Goal: Information Seeking & Learning: Learn about a topic

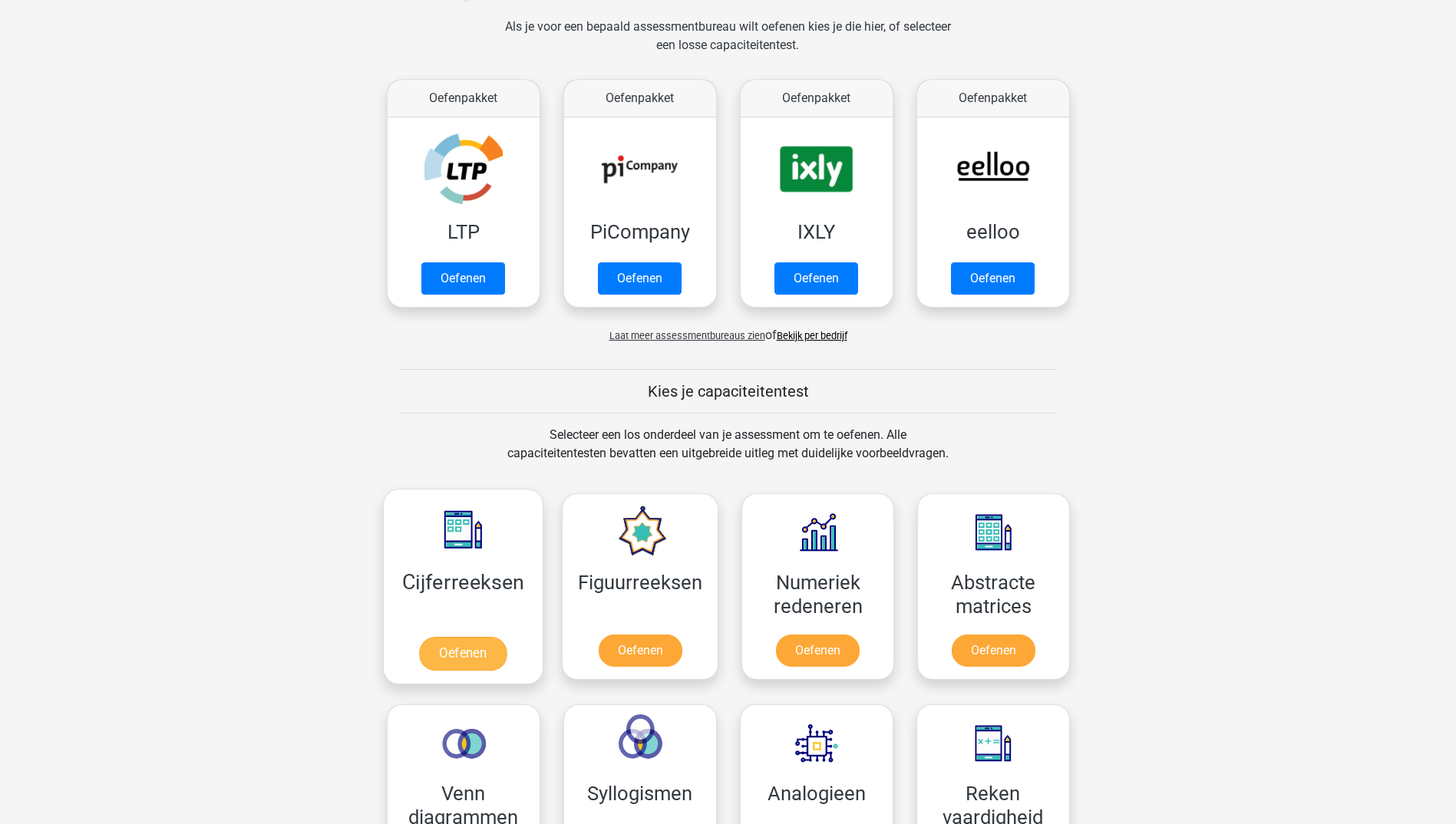
scroll to position [230, 0]
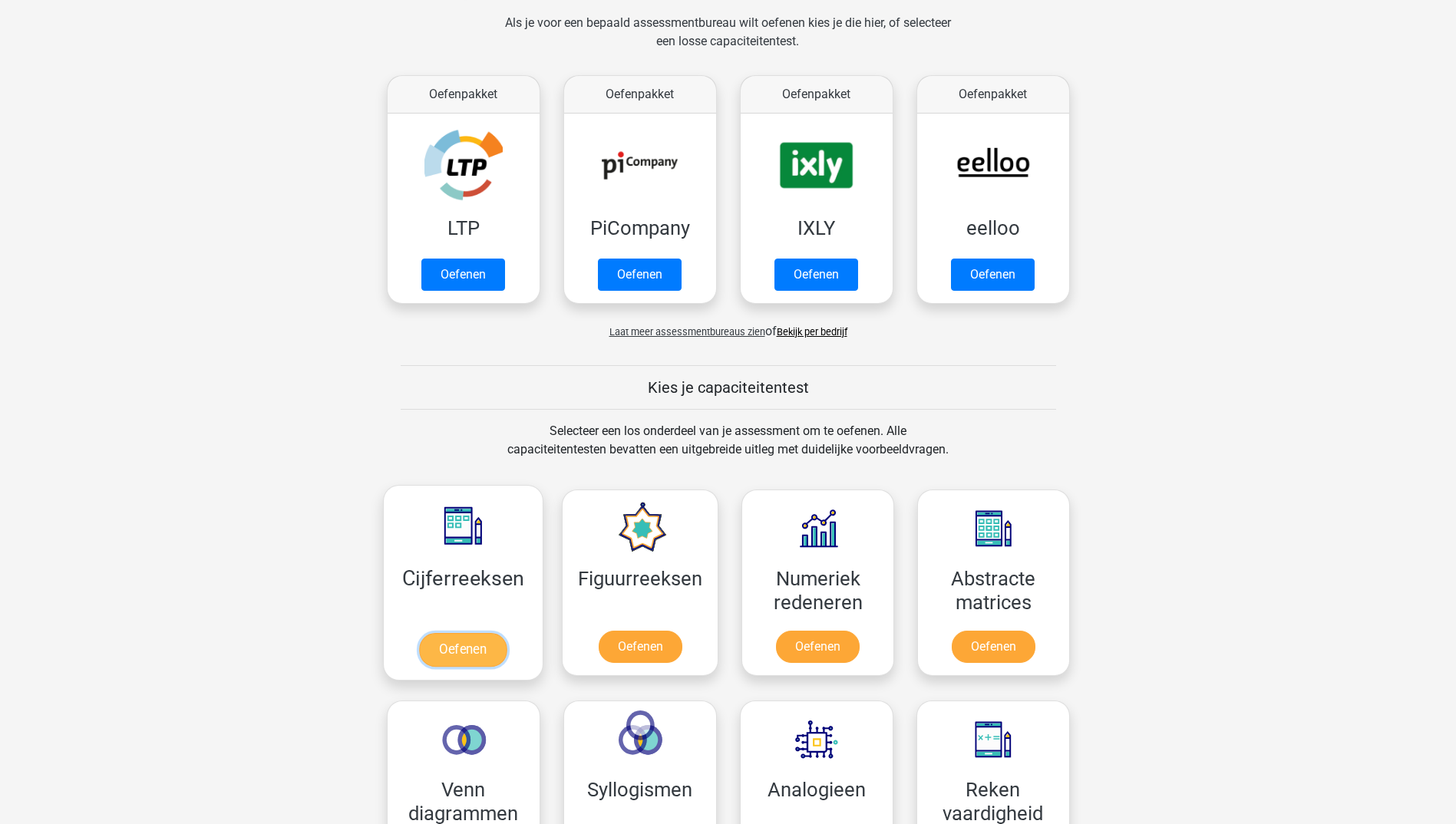
click at [456, 641] on link "Oefenen" at bounding box center [463, 650] width 87 height 34
click at [647, 651] on link "Oefenen" at bounding box center [640, 650] width 87 height 34
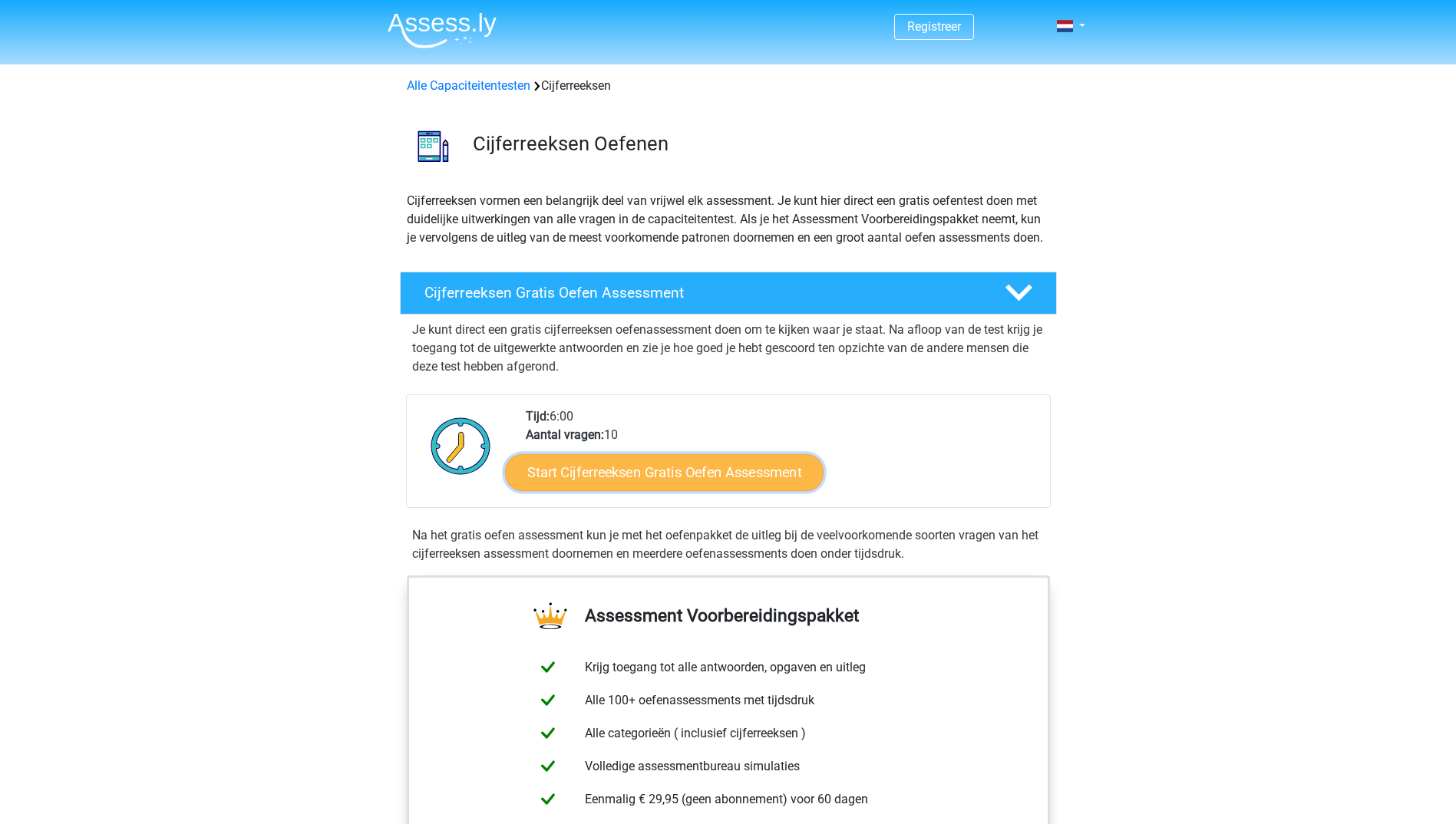
click at [584, 483] on link "Start Cijferreeksen Gratis Oefen Assessment" at bounding box center [664, 472] width 319 height 37
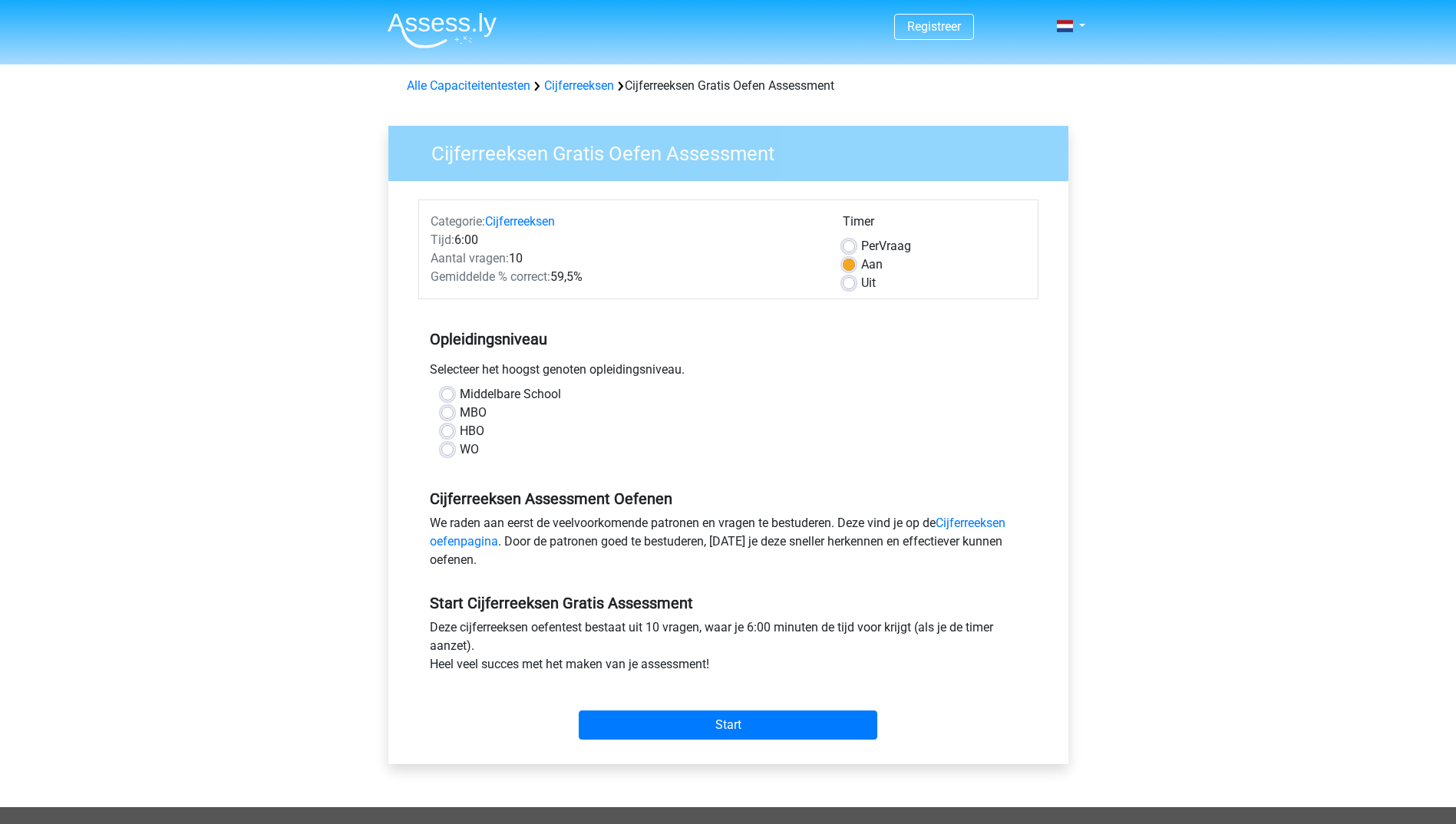
click at [459, 430] on label "HBO" at bounding box center [471, 431] width 24 height 18
click at [450, 430] on input "HBO" at bounding box center [447, 430] width 13 height 15
radio input "true"
click at [719, 721] on input "Start" at bounding box center [728, 725] width 299 height 29
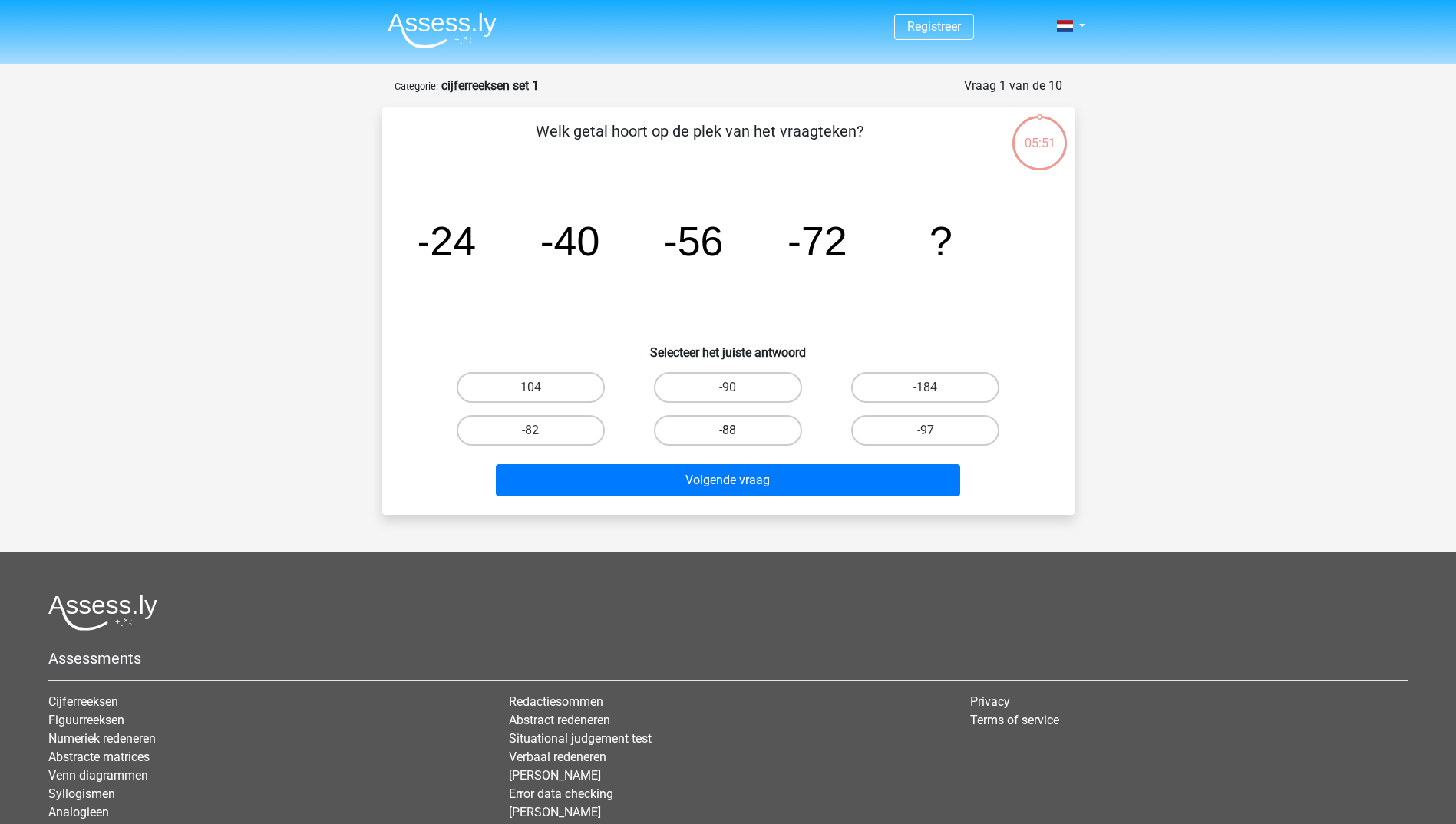
click at [722, 429] on label "-88" at bounding box center [728, 430] width 148 height 30
click at [728, 430] on input "-88" at bounding box center [733, 436] width 10 height 10
radio input "true"
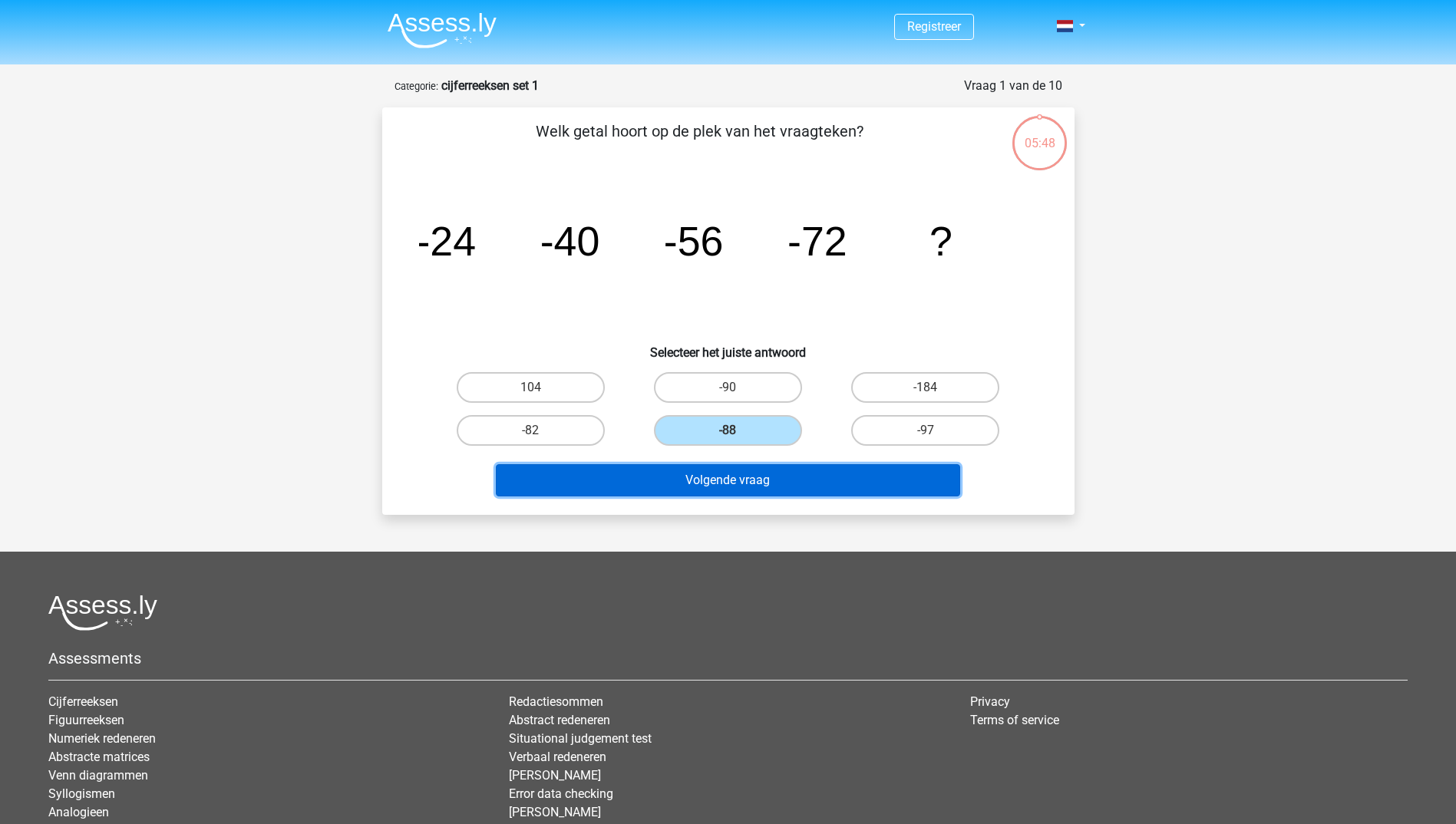
click at [721, 474] on button "Volgende vraag" at bounding box center [728, 480] width 464 height 32
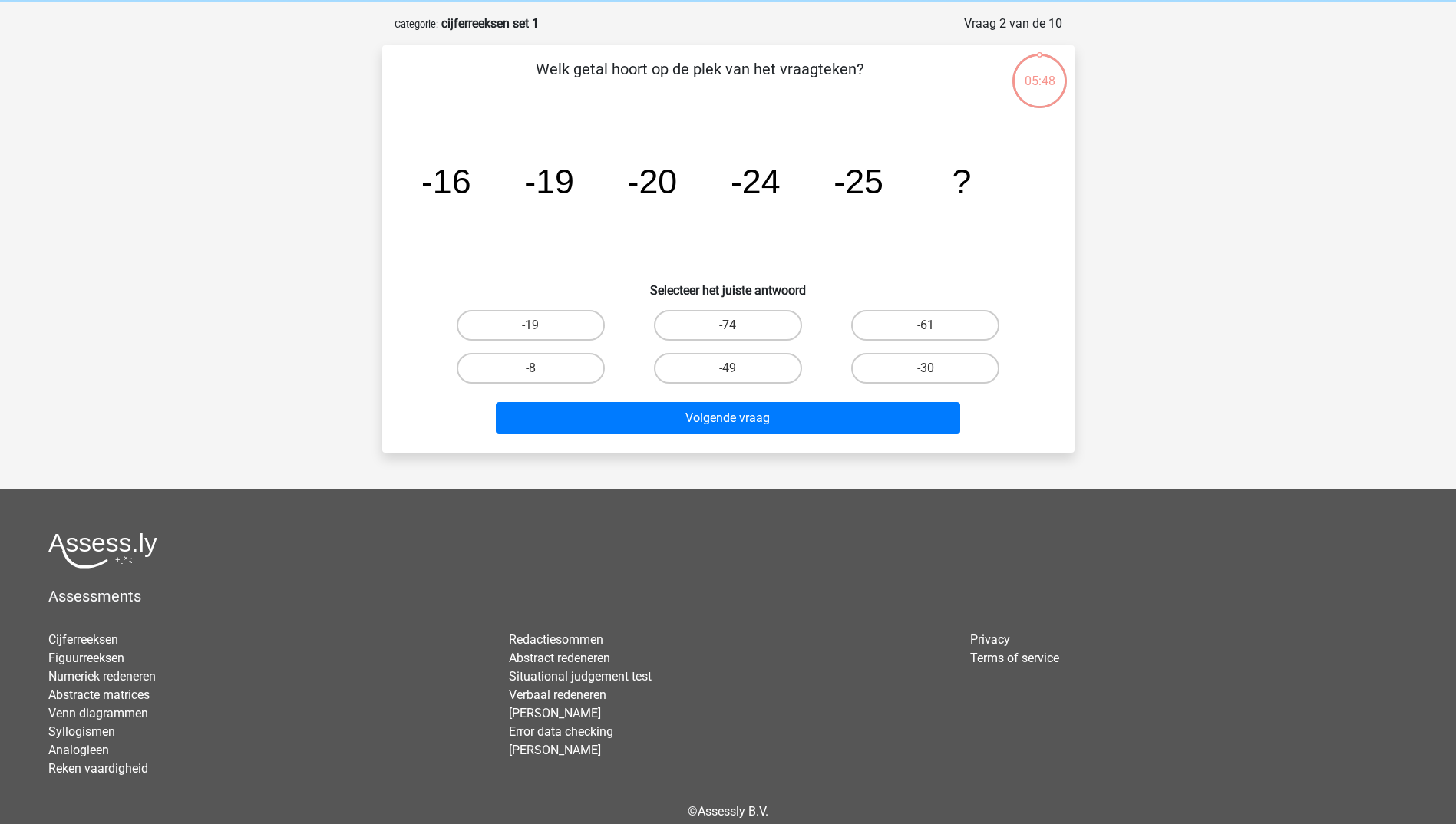
scroll to position [77, 0]
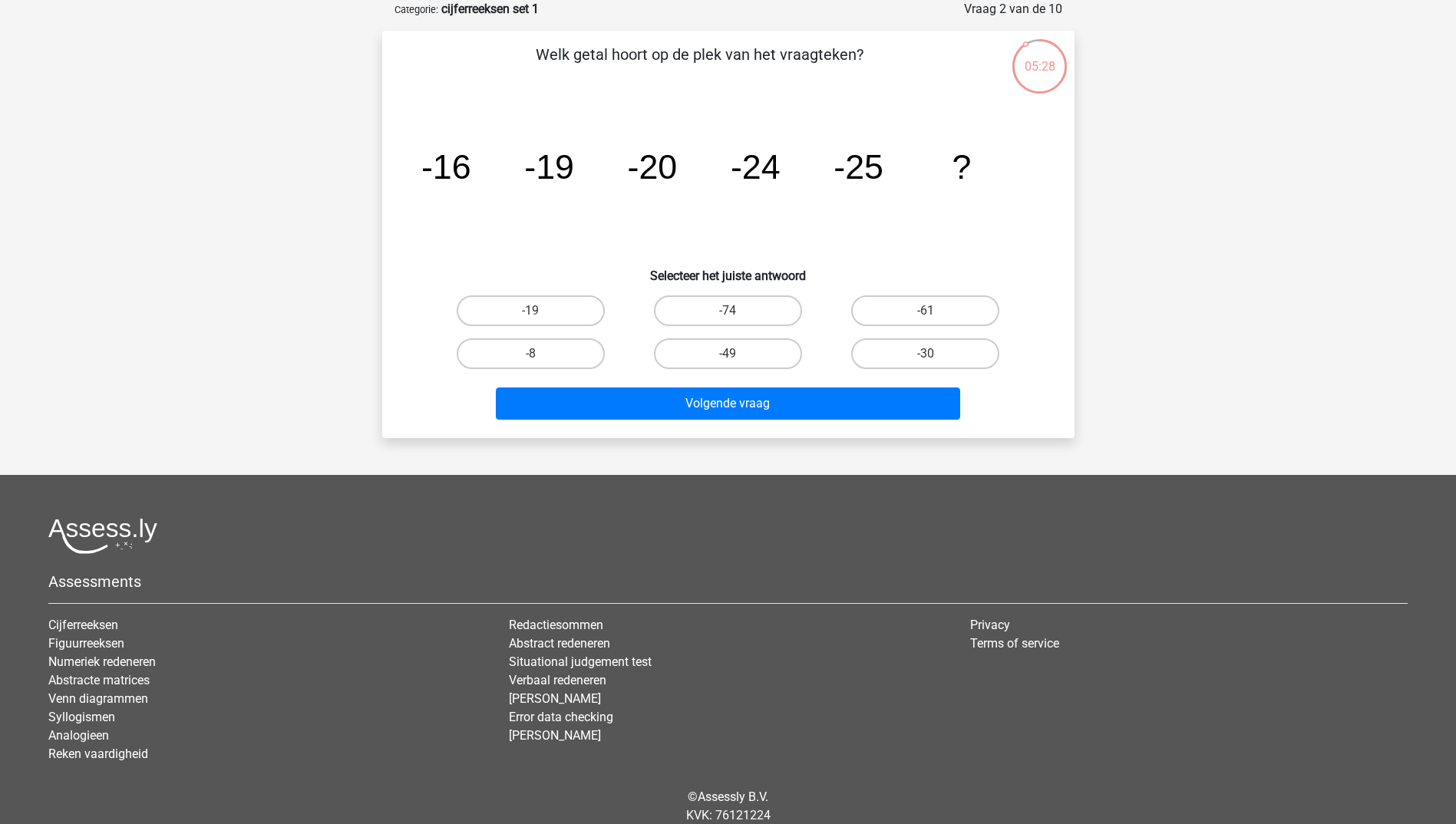
click at [930, 354] on input "-30" at bounding box center [930, 359] width 10 height 10
radio input "true"
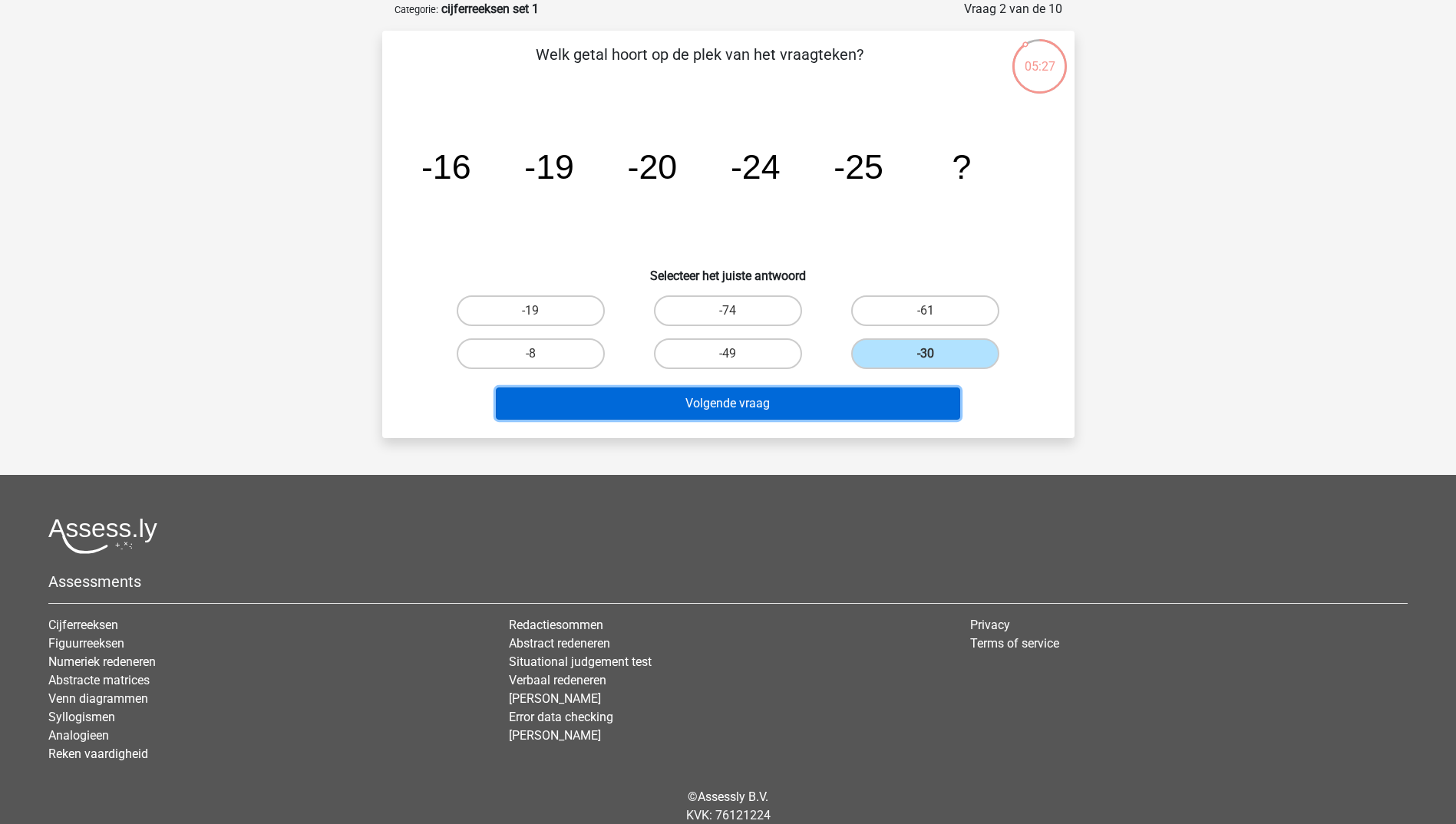
click at [761, 404] on button "Volgende vraag" at bounding box center [728, 404] width 464 height 32
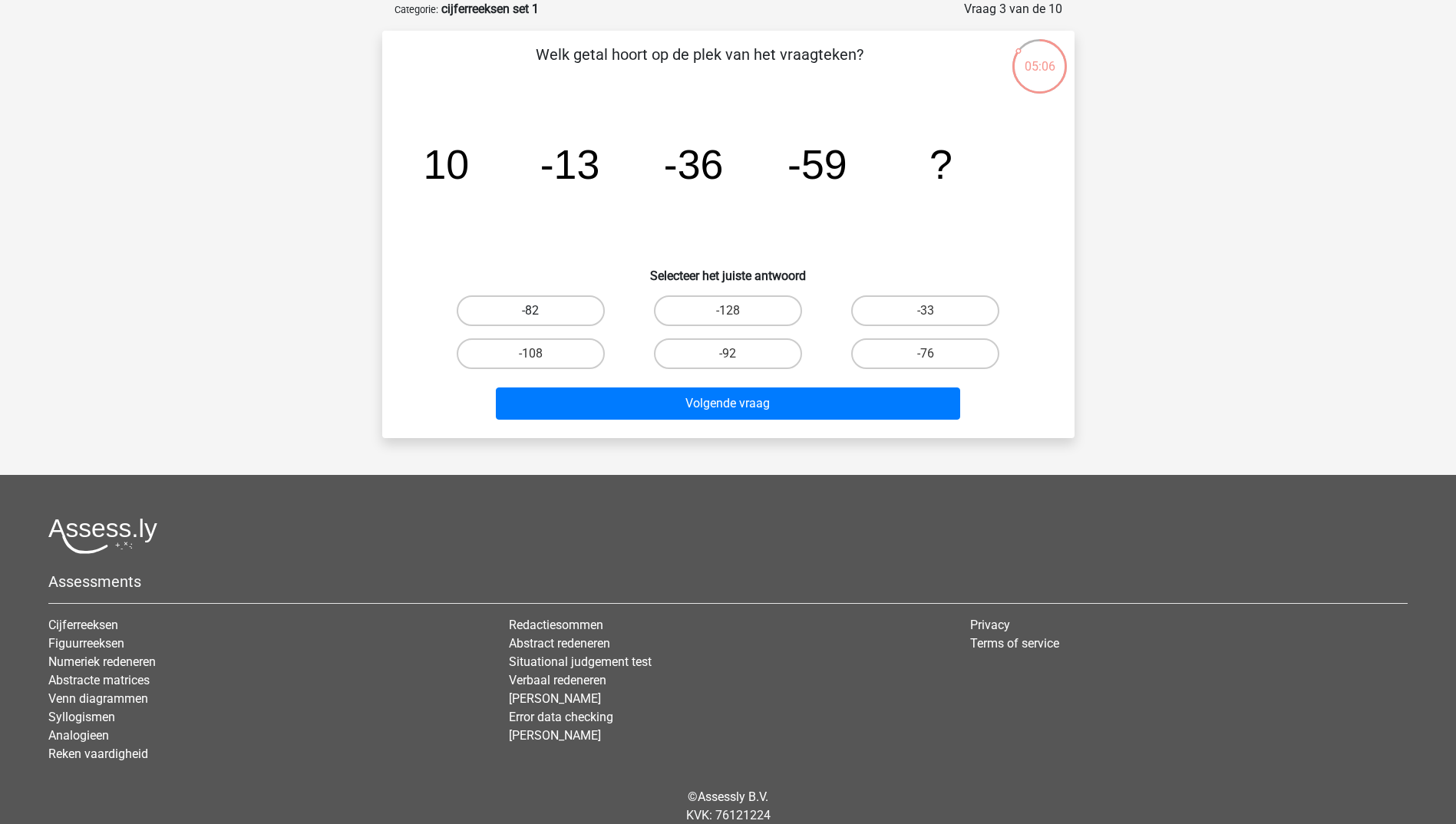
click at [555, 317] on label "-82" at bounding box center [531, 310] width 148 height 30
click at [540, 317] on input "-82" at bounding box center [535, 315] width 10 height 10
radio input "true"
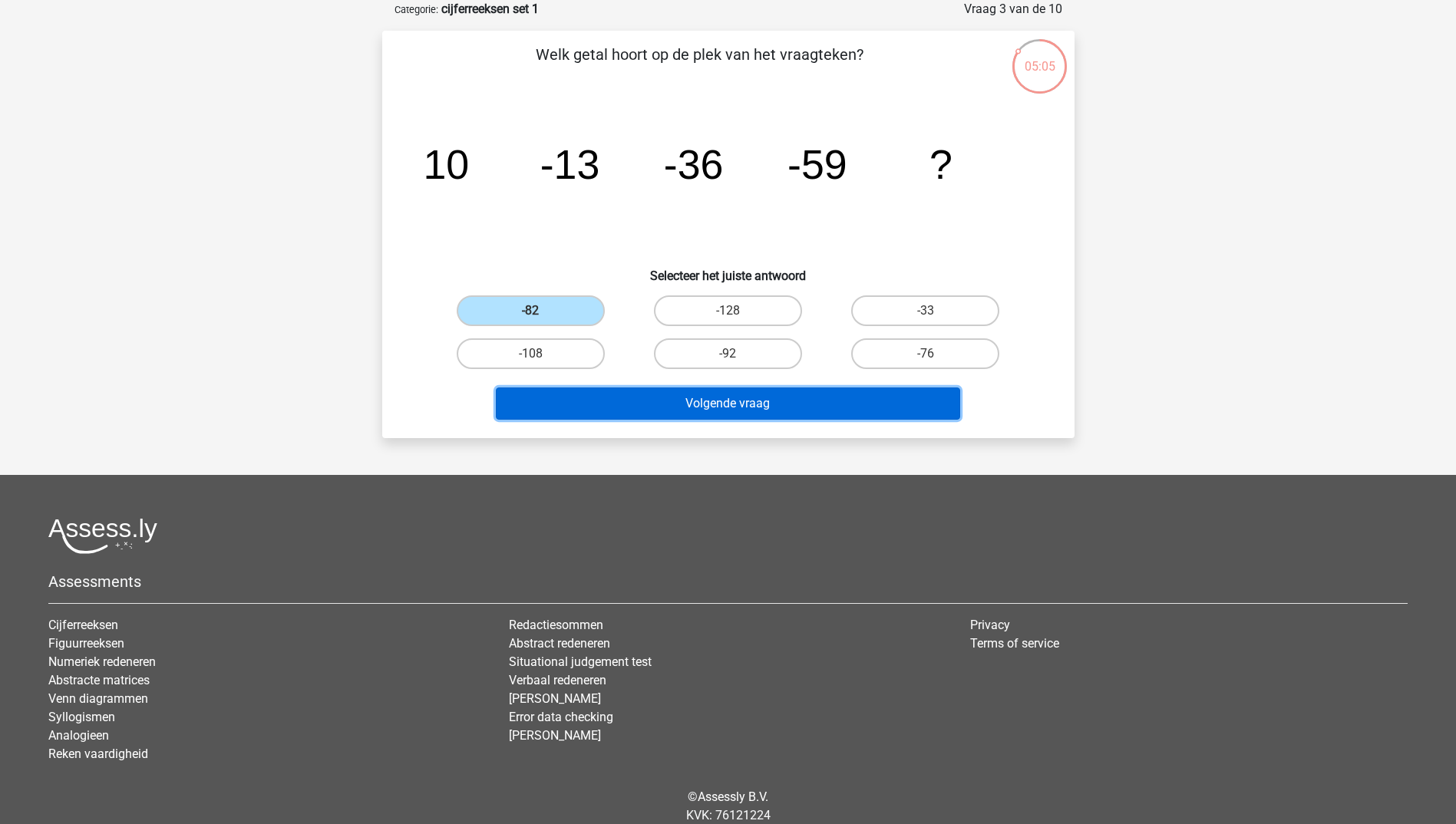
click at [663, 398] on button "Volgende vraag" at bounding box center [728, 404] width 464 height 32
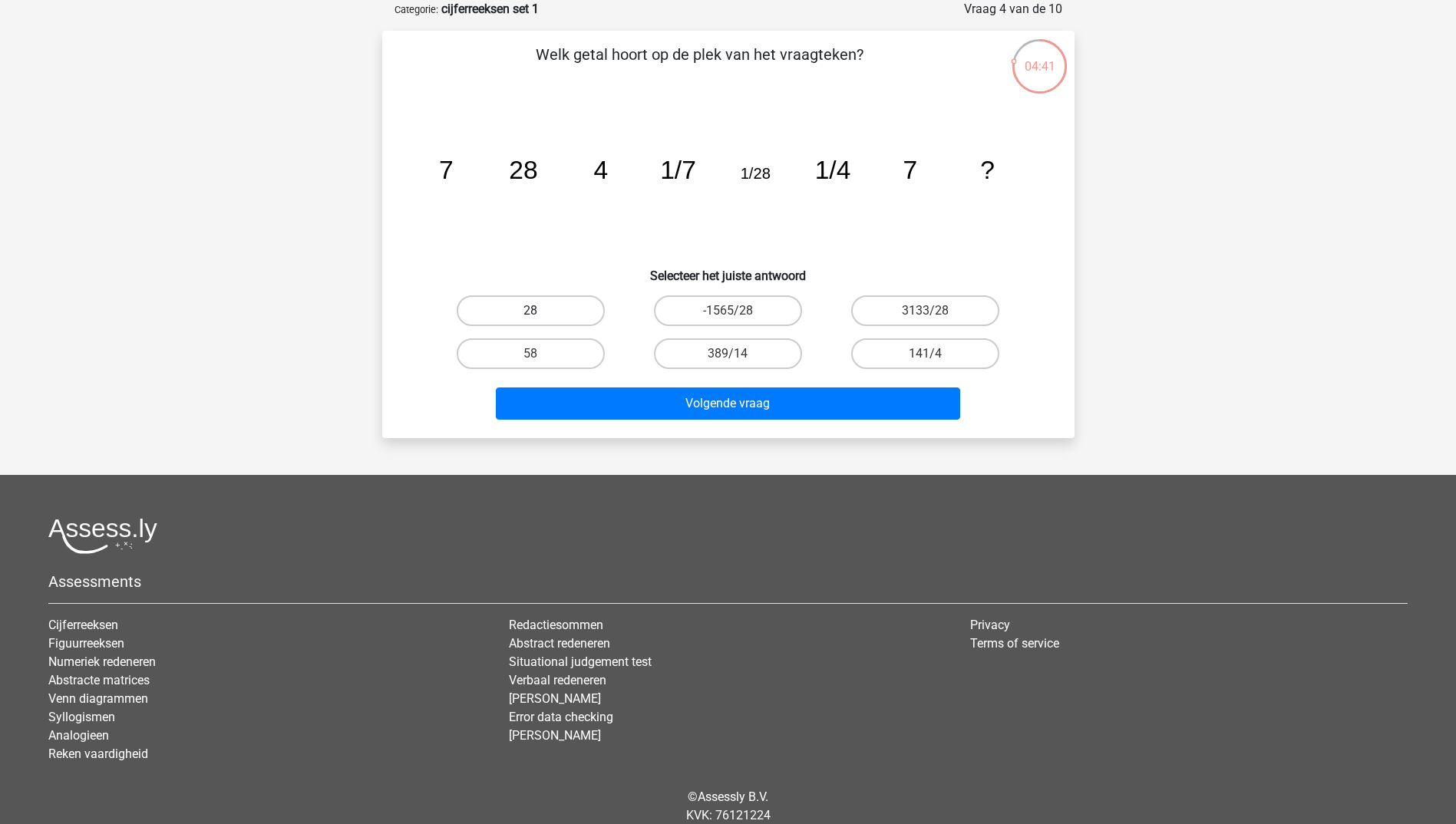
click at [555, 315] on label "28" at bounding box center [531, 310] width 148 height 30
click at [540, 315] on input "28" at bounding box center [535, 315] width 10 height 10
radio input "true"
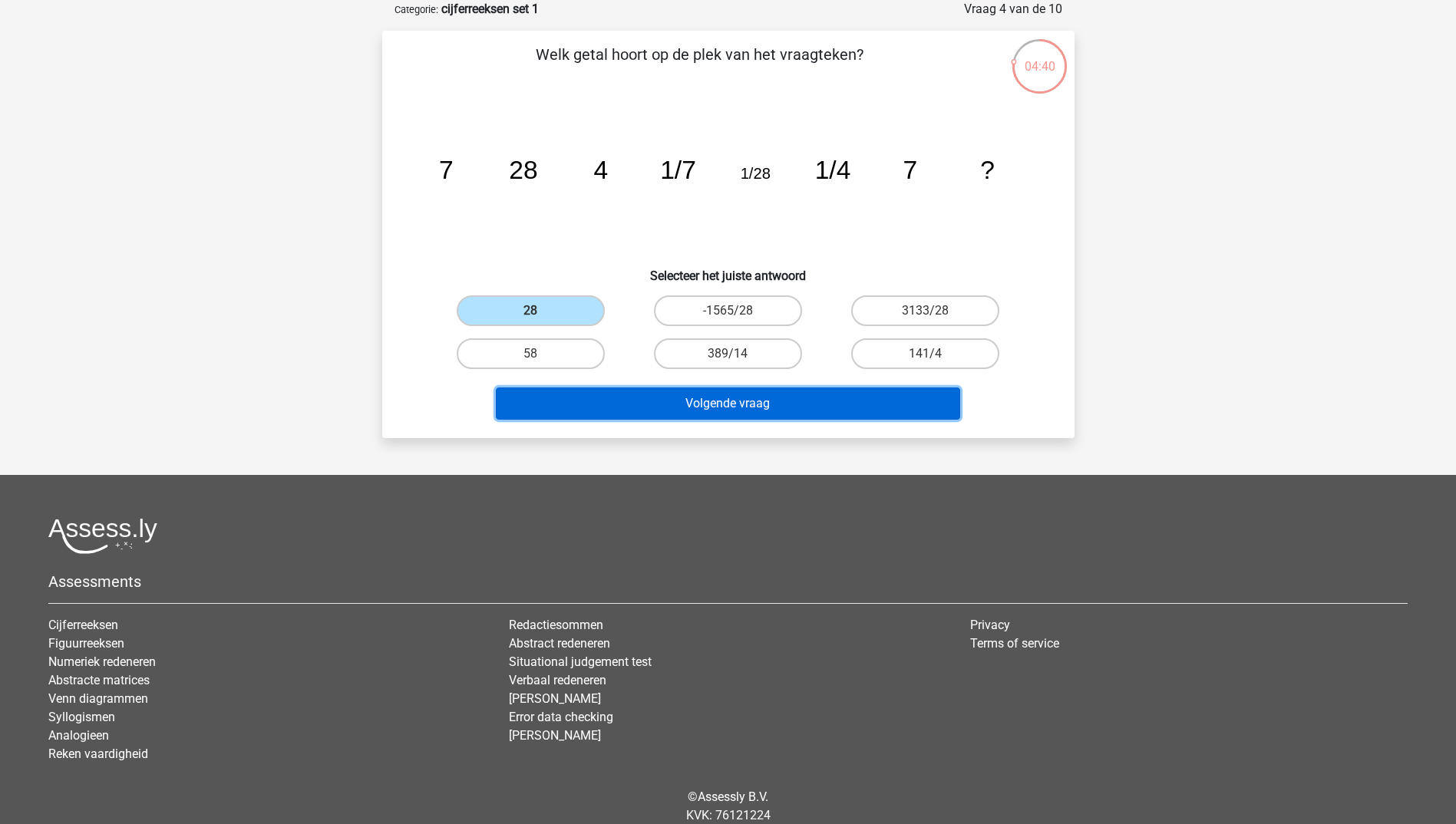
click at [657, 404] on button "Volgende vraag" at bounding box center [728, 404] width 464 height 32
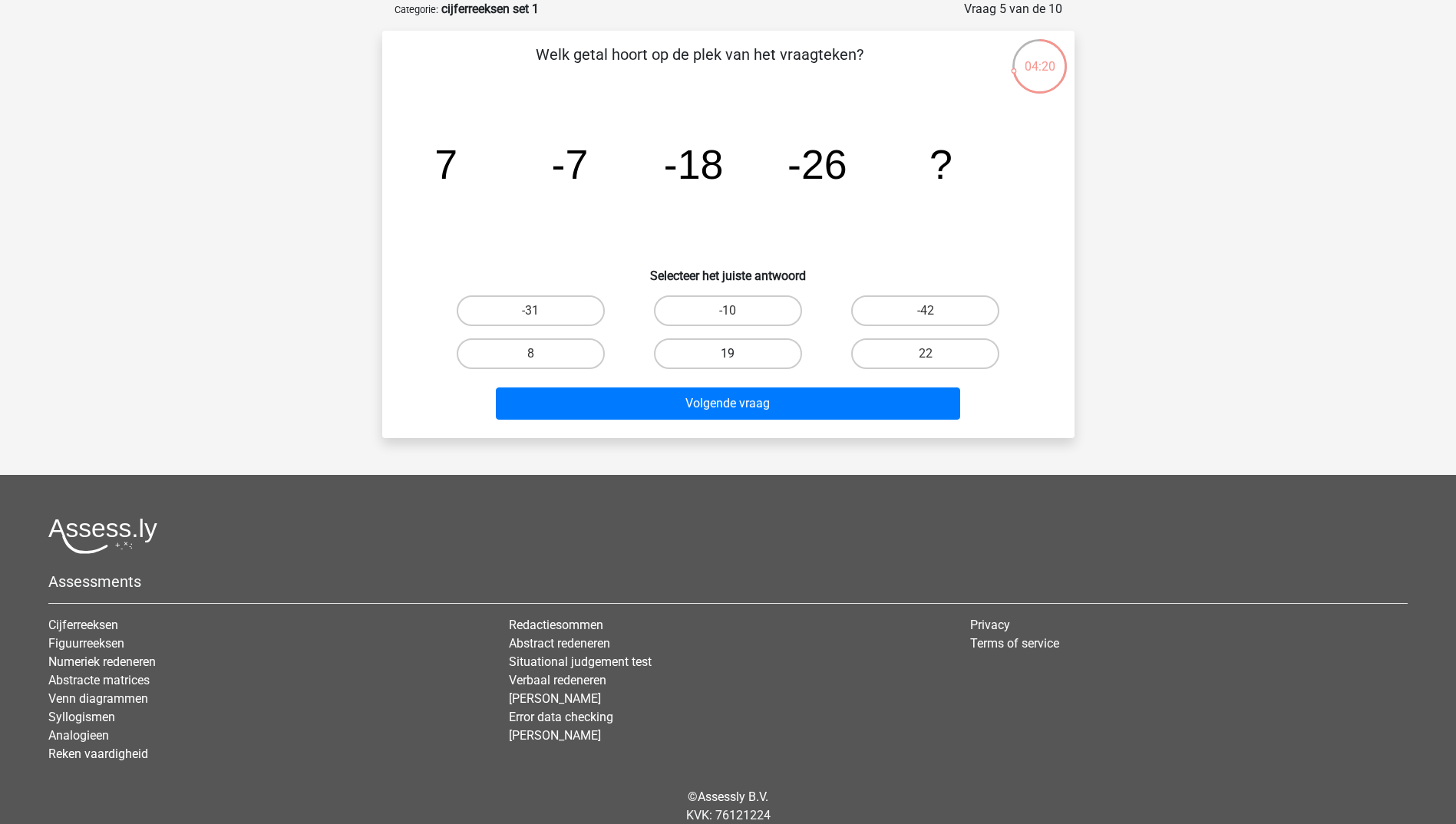
click at [751, 353] on label "19" at bounding box center [728, 353] width 148 height 30
click at [738, 354] on input "19" at bounding box center [733, 359] width 10 height 10
radio input "true"
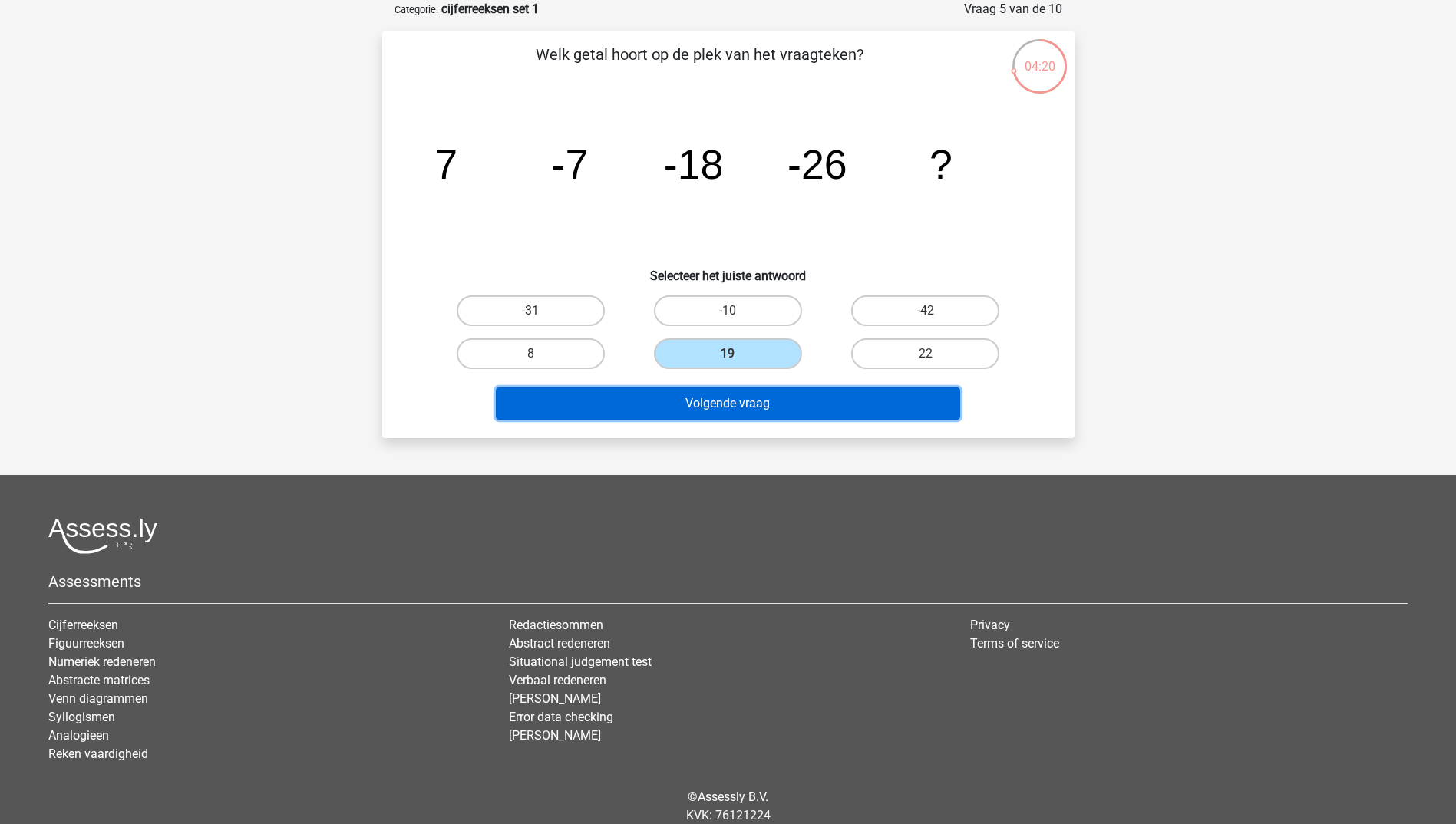
click at [749, 398] on button "Volgende vraag" at bounding box center [728, 404] width 464 height 32
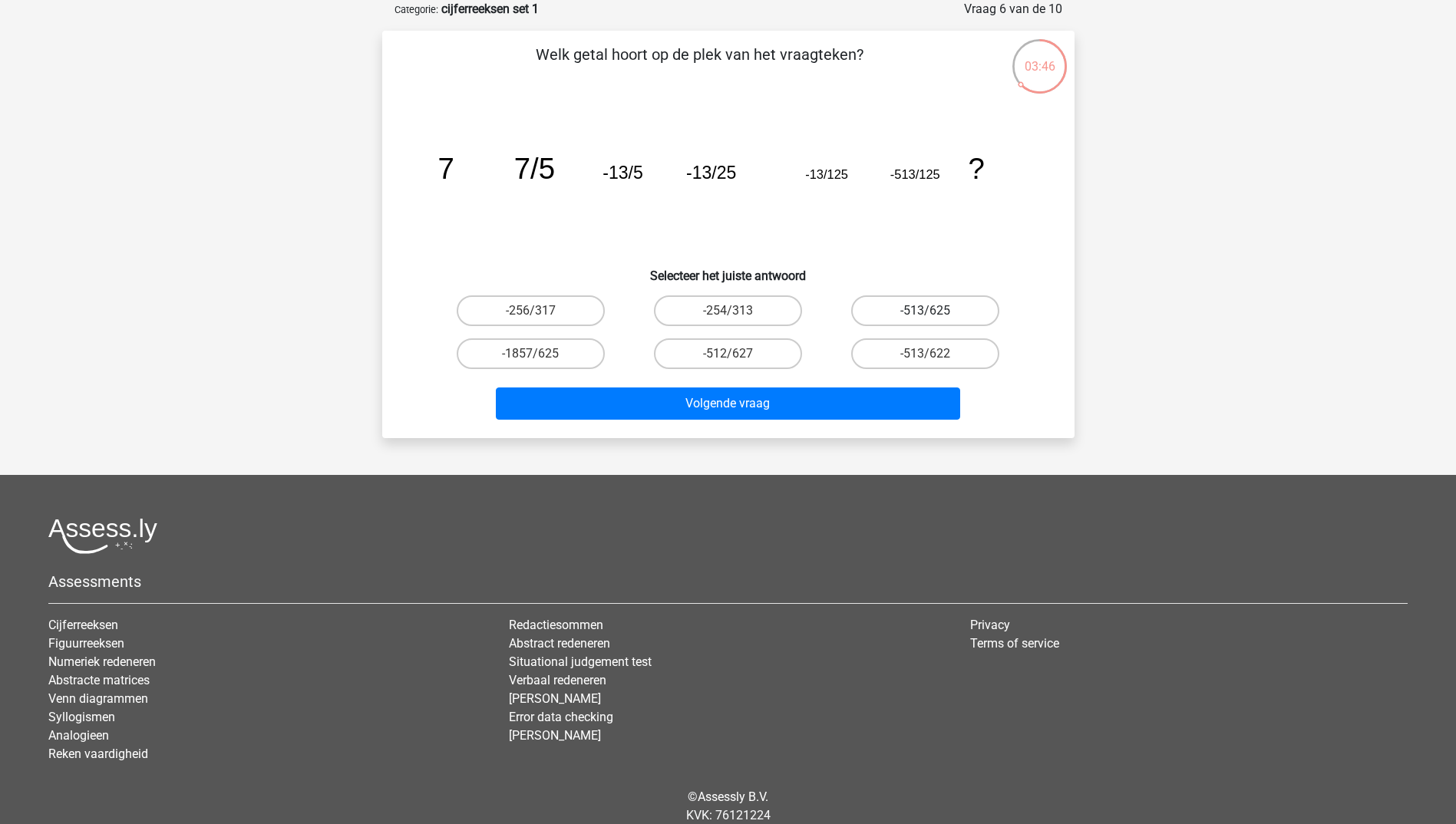
click at [921, 304] on label "-513/625" at bounding box center [925, 310] width 148 height 30
click at [925, 310] on input "-513/625" at bounding box center [930, 315] width 10 height 10
radio input "true"
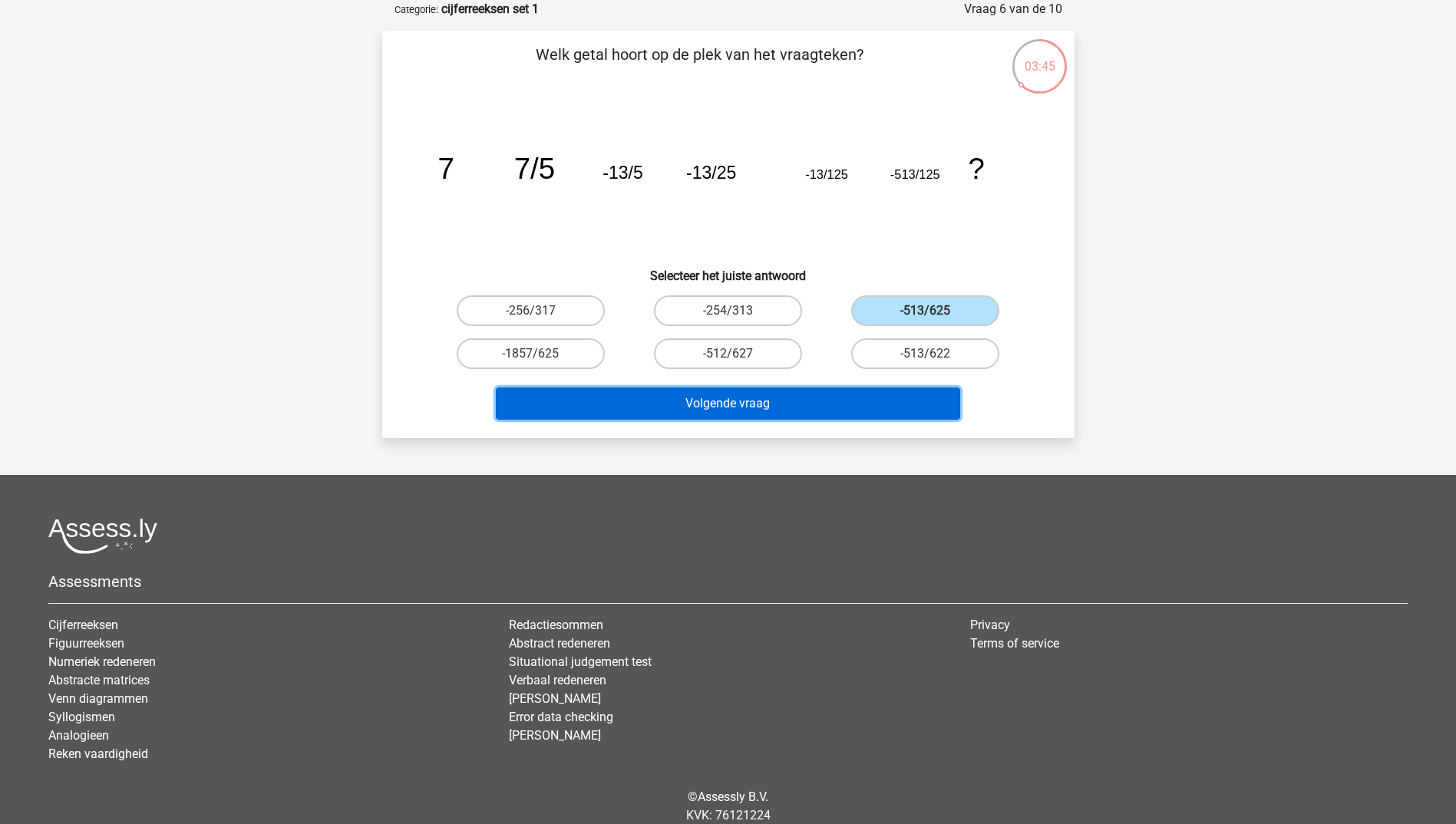
click at [849, 406] on button "Volgende vraag" at bounding box center [728, 404] width 464 height 32
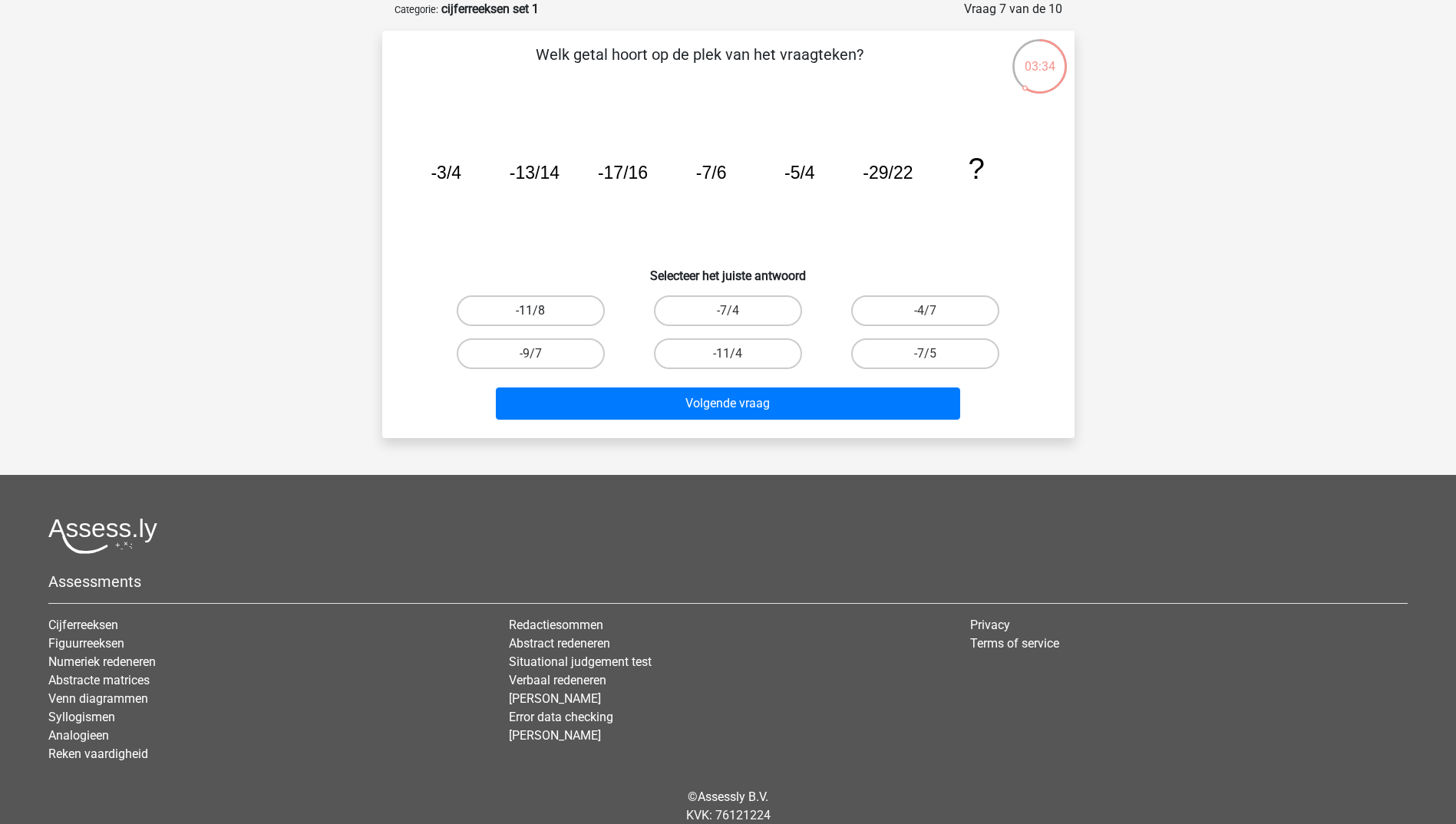
click at [559, 308] on label "-11/8" at bounding box center [531, 310] width 148 height 30
click at [540, 310] on input "-11/8" at bounding box center [535, 315] width 10 height 10
radio input "true"
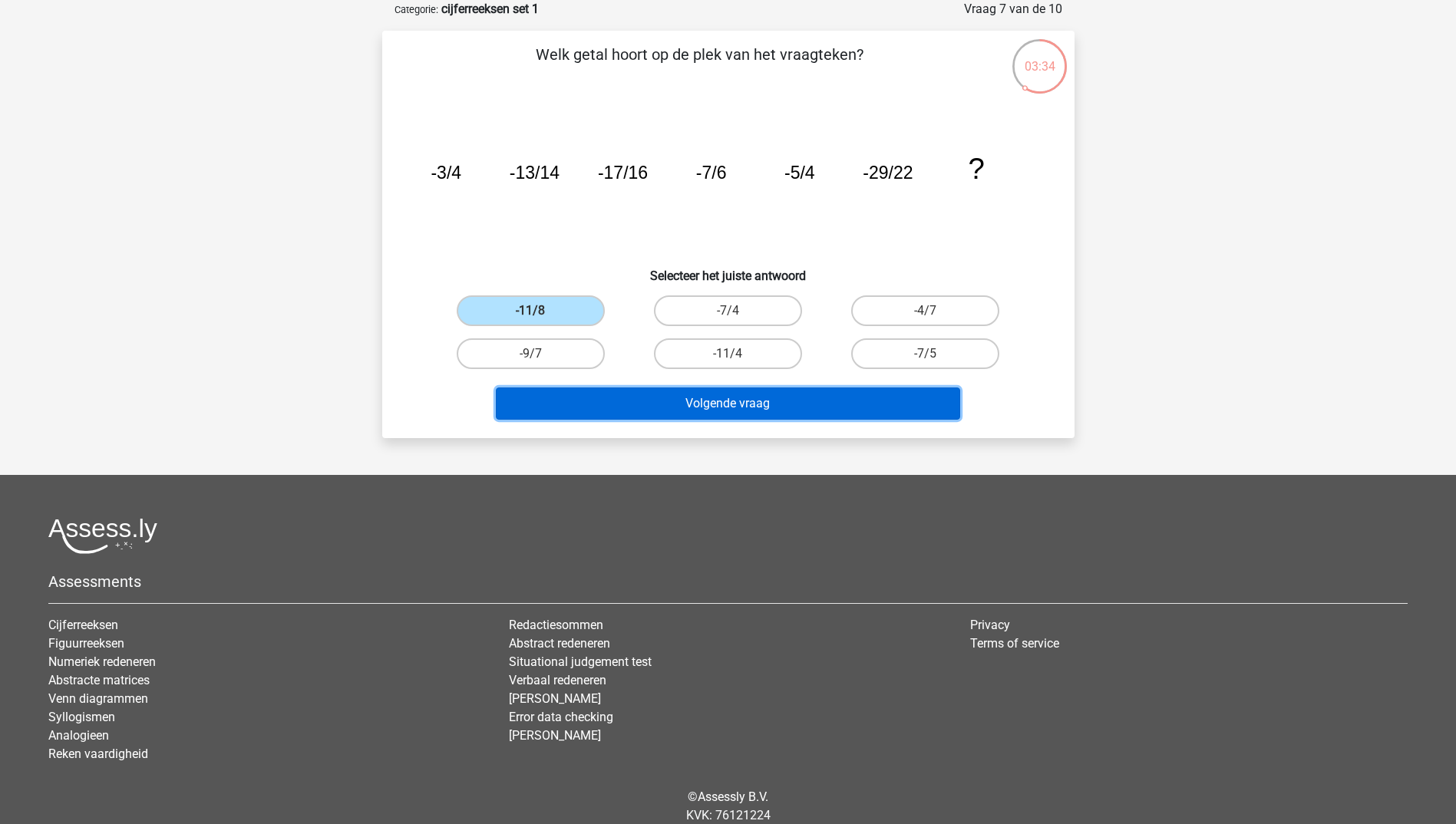
click at [621, 402] on button "Volgende vraag" at bounding box center [728, 404] width 464 height 32
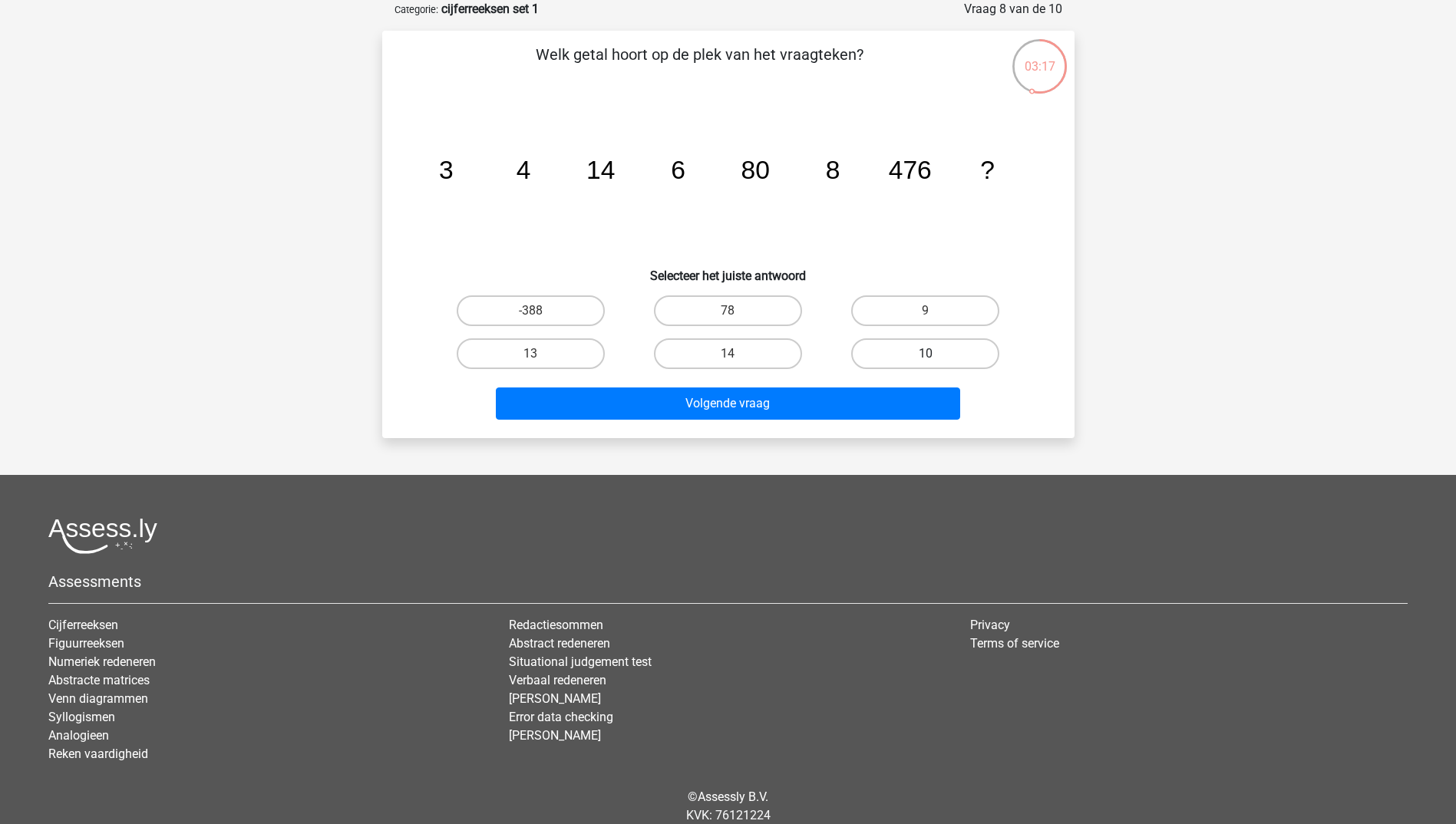
click at [900, 346] on label "10" at bounding box center [925, 353] width 148 height 30
click at [925, 354] on input "10" at bounding box center [930, 359] width 10 height 10
radio input "true"
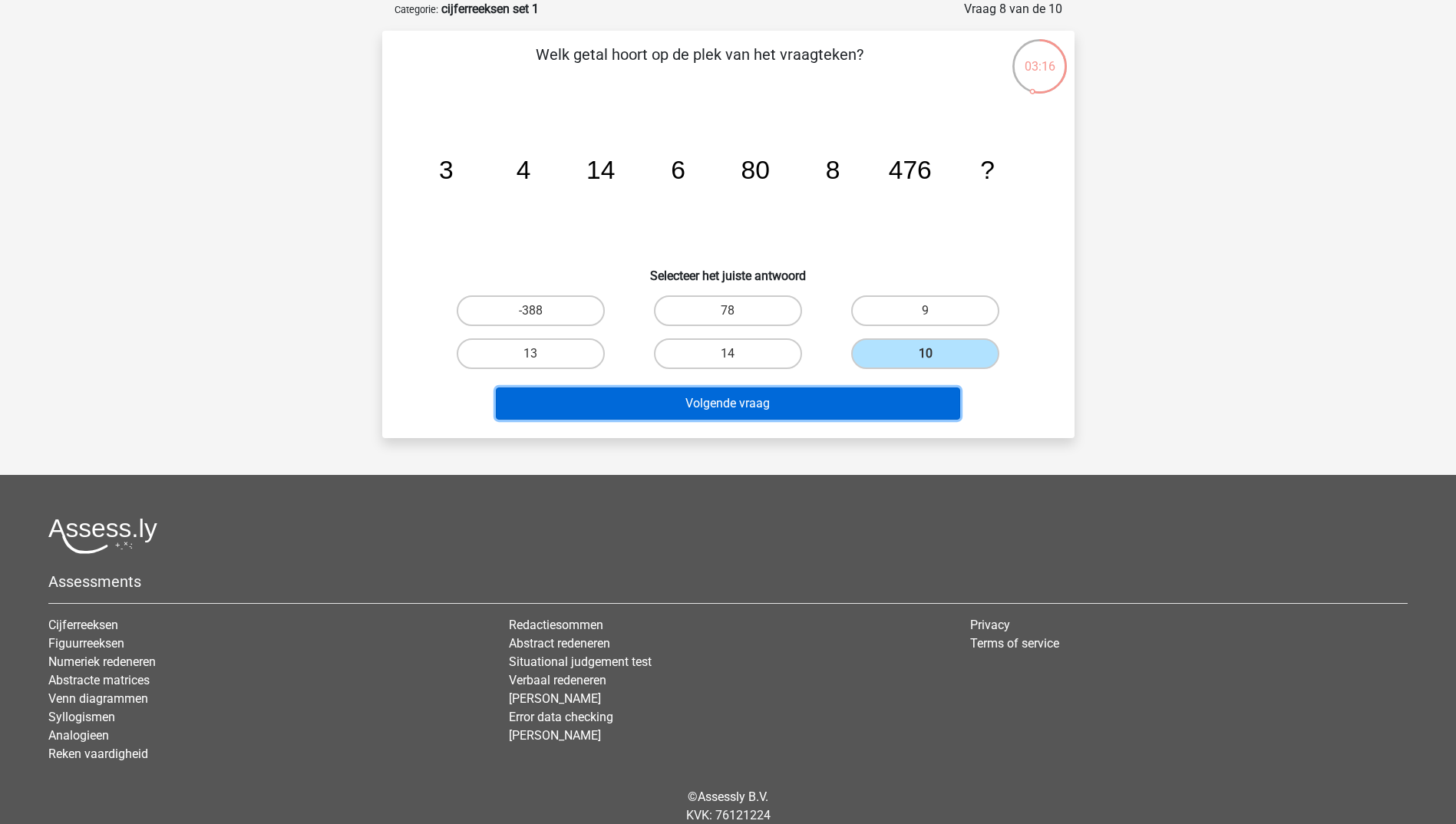
click at [839, 406] on button "Volgende vraag" at bounding box center [728, 404] width 464 height 32
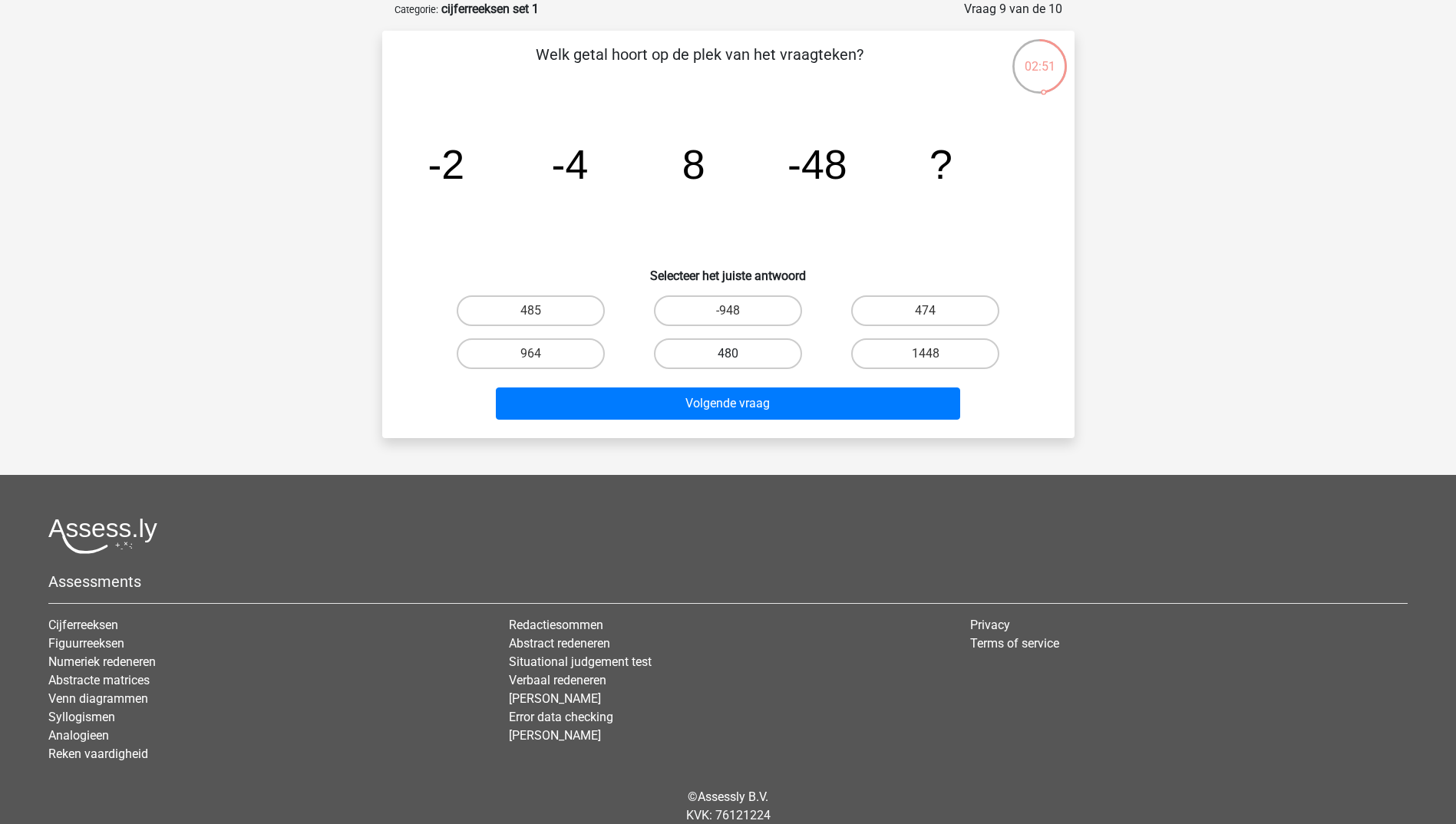
click at [712, 356] on label "480" at bounding box center [728, 353] width 148 height 30
click at [728, 356] on input "480" at bounding box center [733, 359] width 10 height 10
radio input "true"
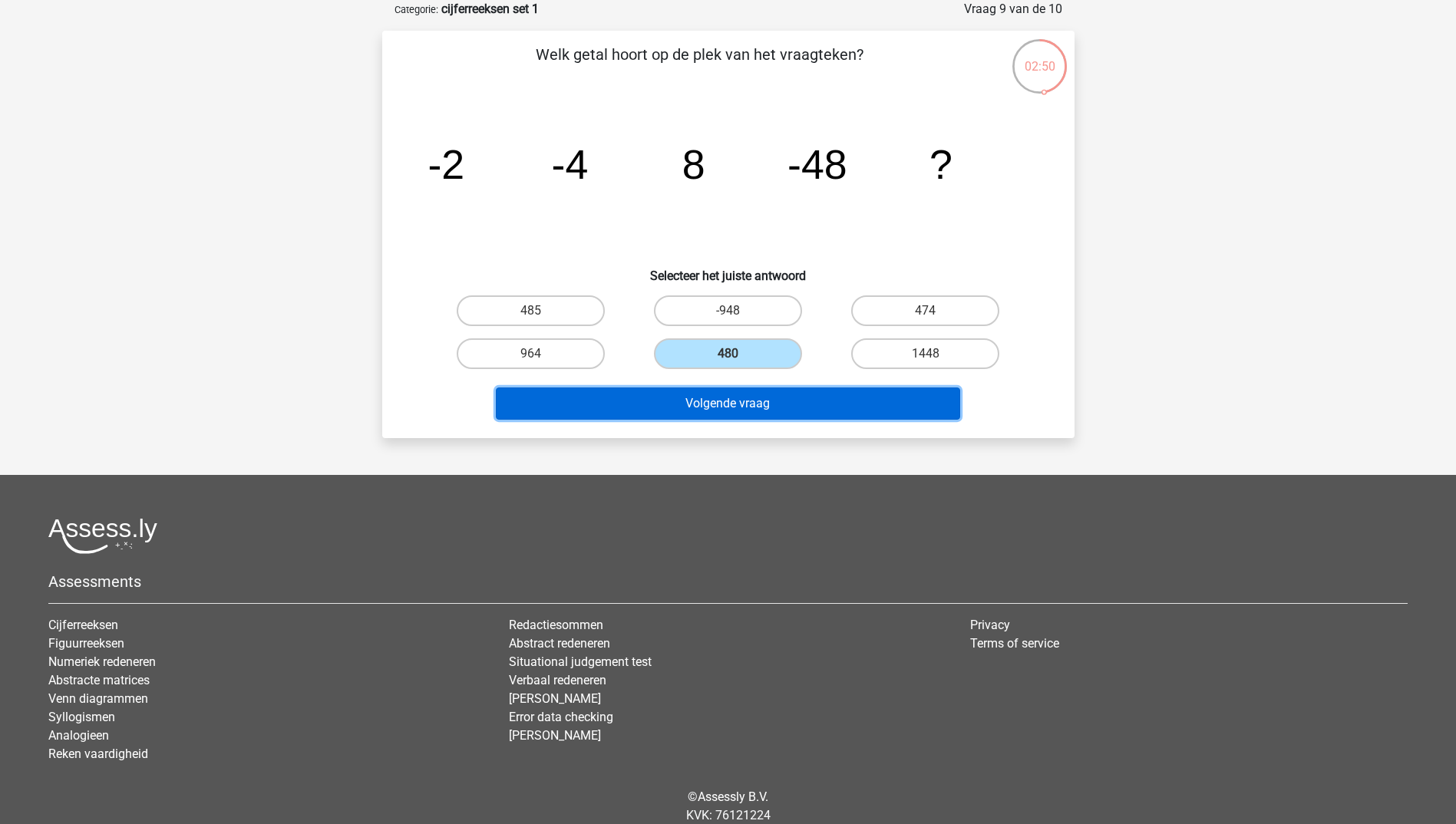
click at [731, 401] on button "Volgende vraag" at bounding box center [728, 404] width 464 height 32
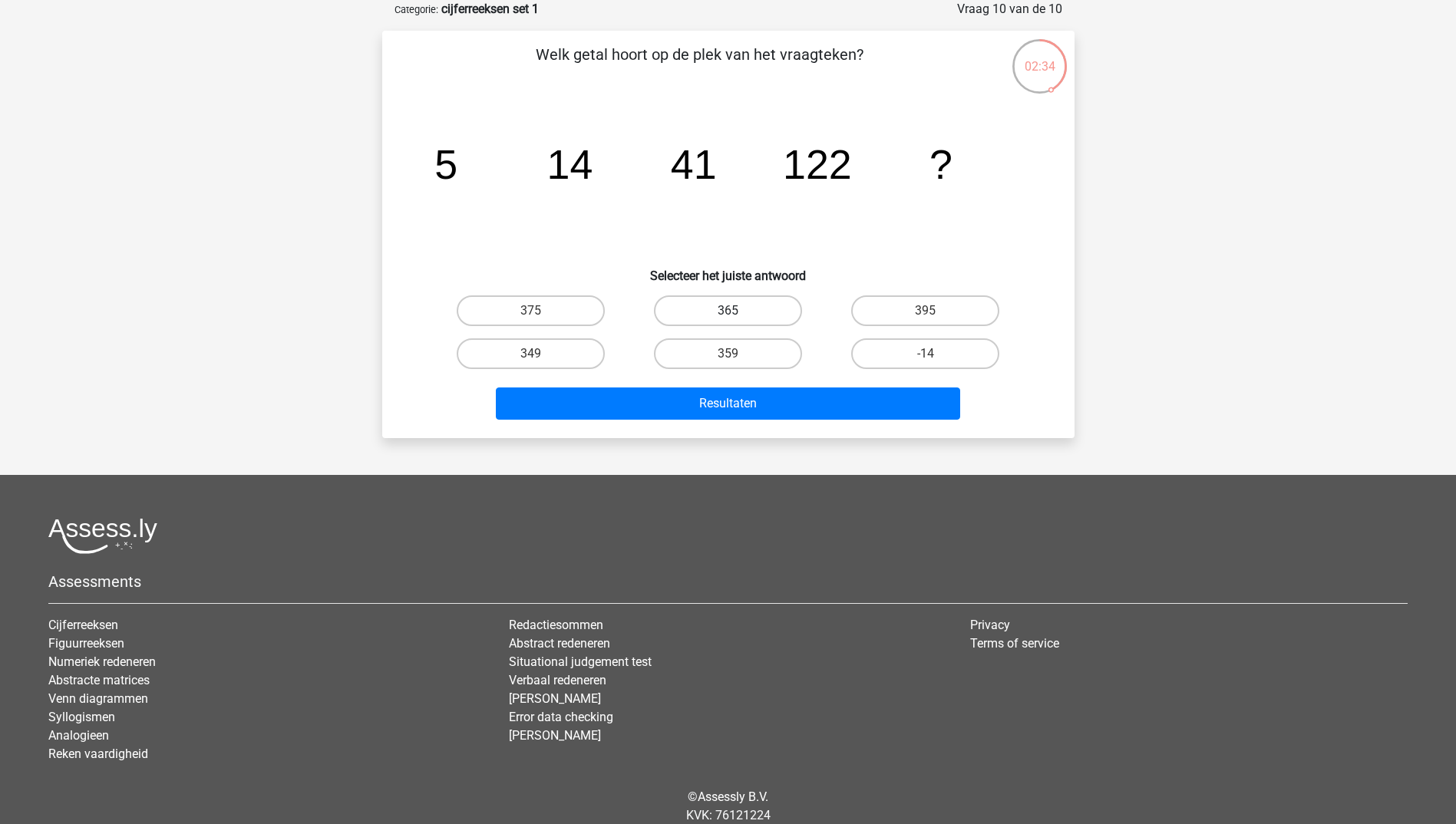
click at [714, 307] on label "365" at bounding box center [728, 310] width 148 height 30
click at [728, 310] on input "365" at bounding box center [733, 315] width 10 height 10
radio input "true"
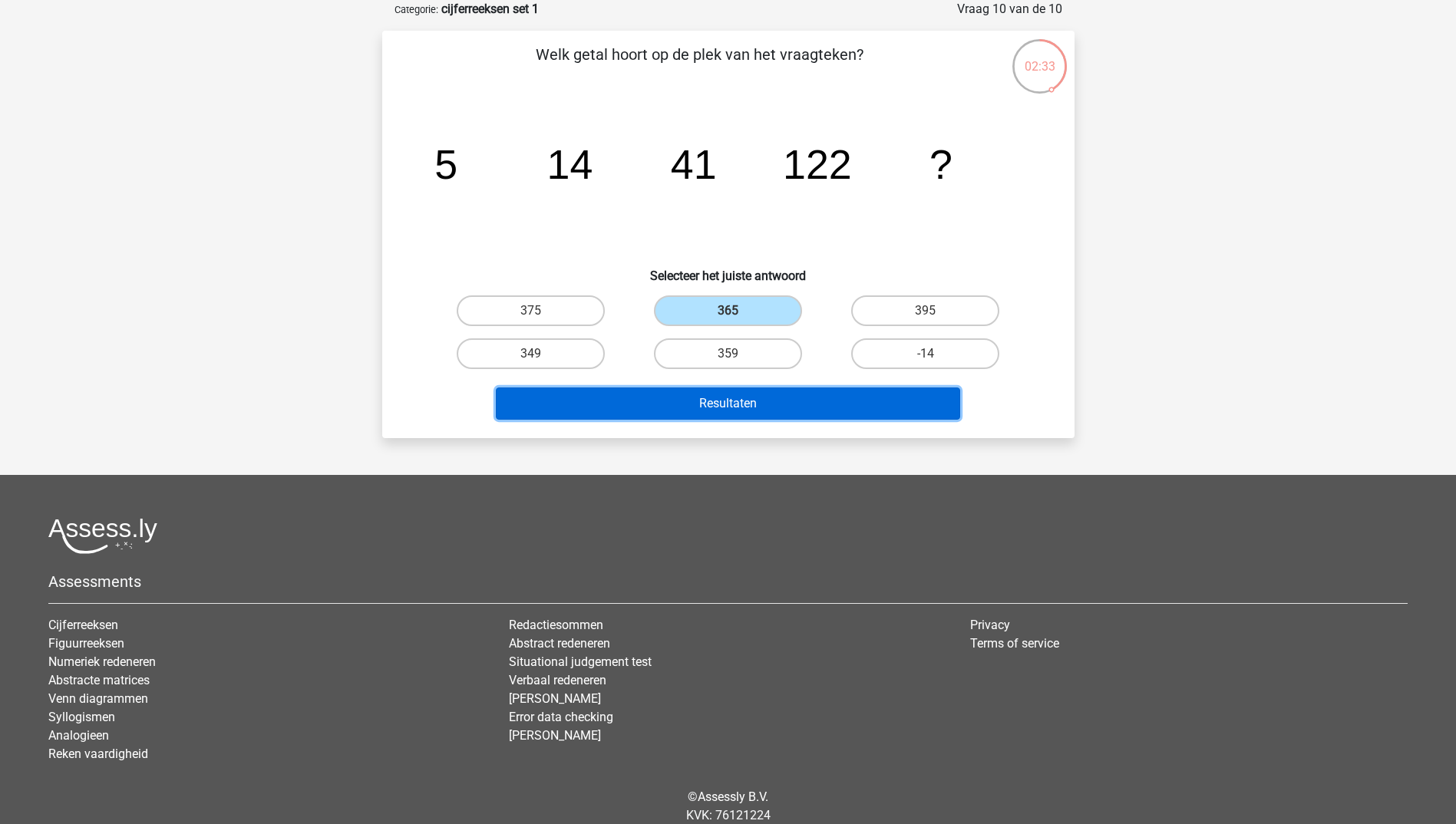
click at [727, 404] on button "Resultaten" at bounding box center [728, 404] width 464 height 32
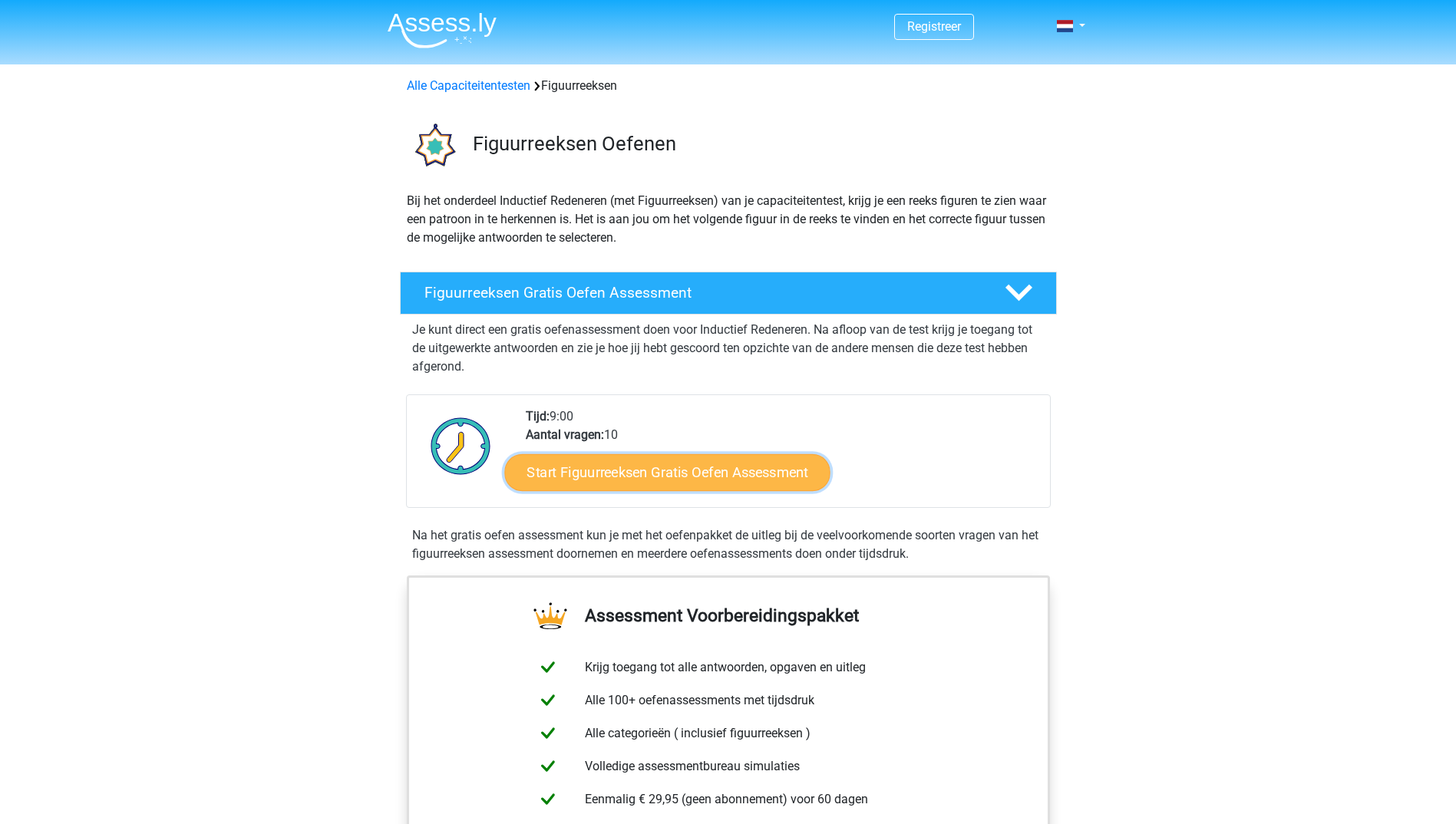
click at [590, 474] on link "Start Figuurreeksen Gratis Oefen Assessment" at bounding box center [666, 472] width 326 height 37
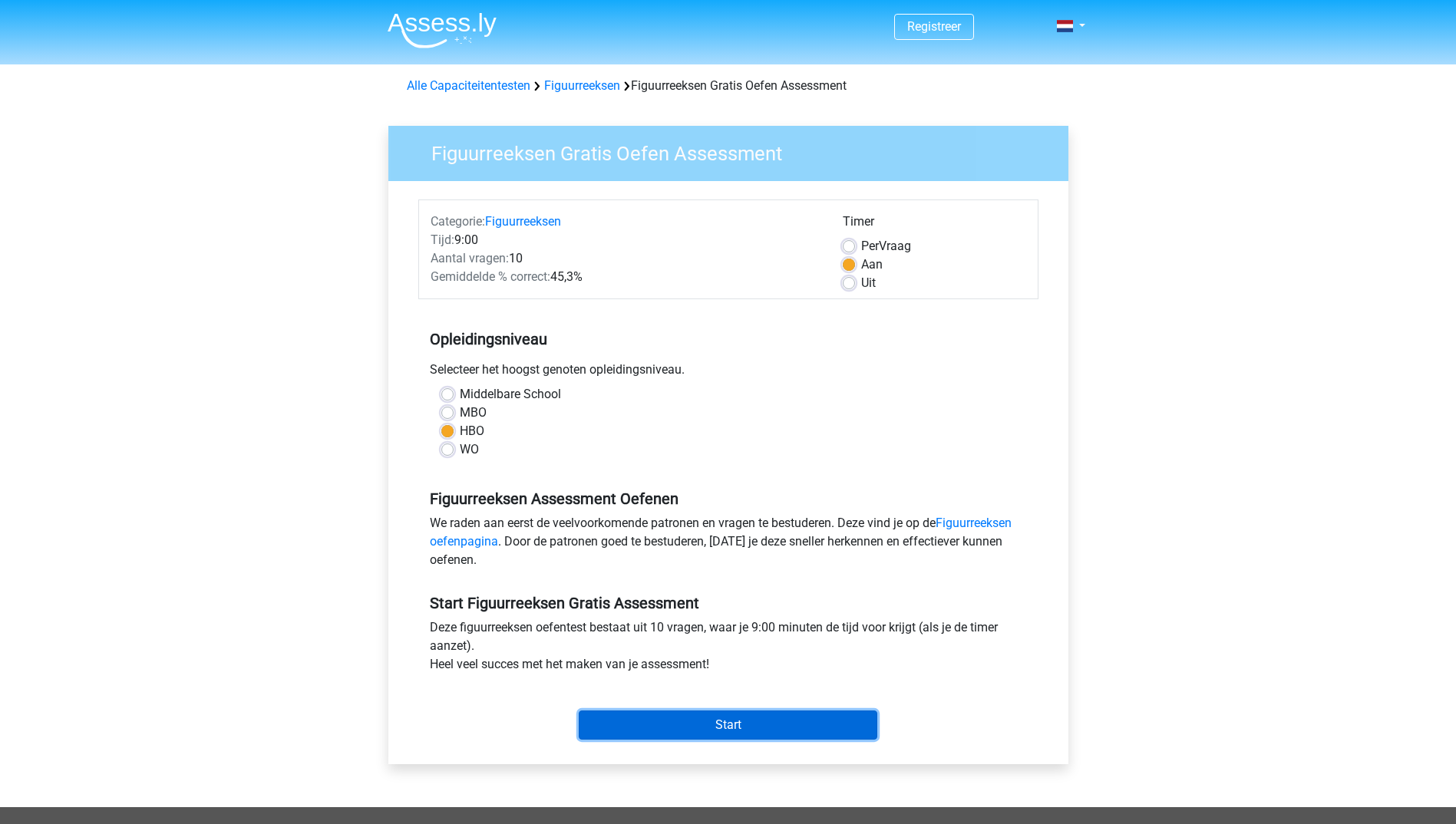
click at [661, 725] on input "Start" at bounding box center [728, 725] width 299 height 29
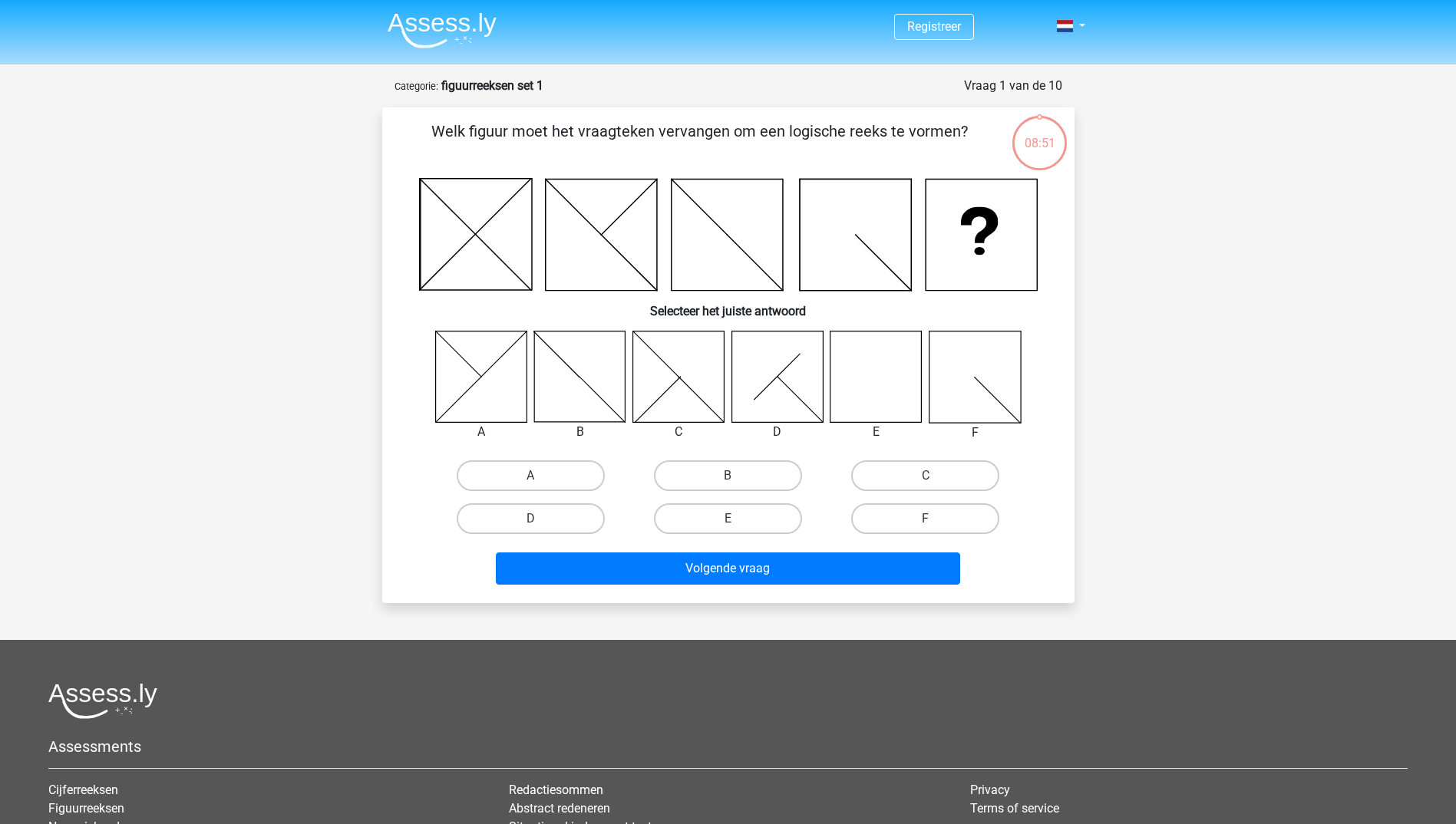
click at [876, 400] on icon at bounding box center [876, 376] width 92 height 92
click at [878, 399] on icon at bounding box center [876, 376] width 92 height 92
click at [782, 516] on label "E" at bounding box center [728, 518] width 148 height 30
click at [738, 519] on input "E" at bounding box center [733, 524] width 10 height 10
radio input "true"
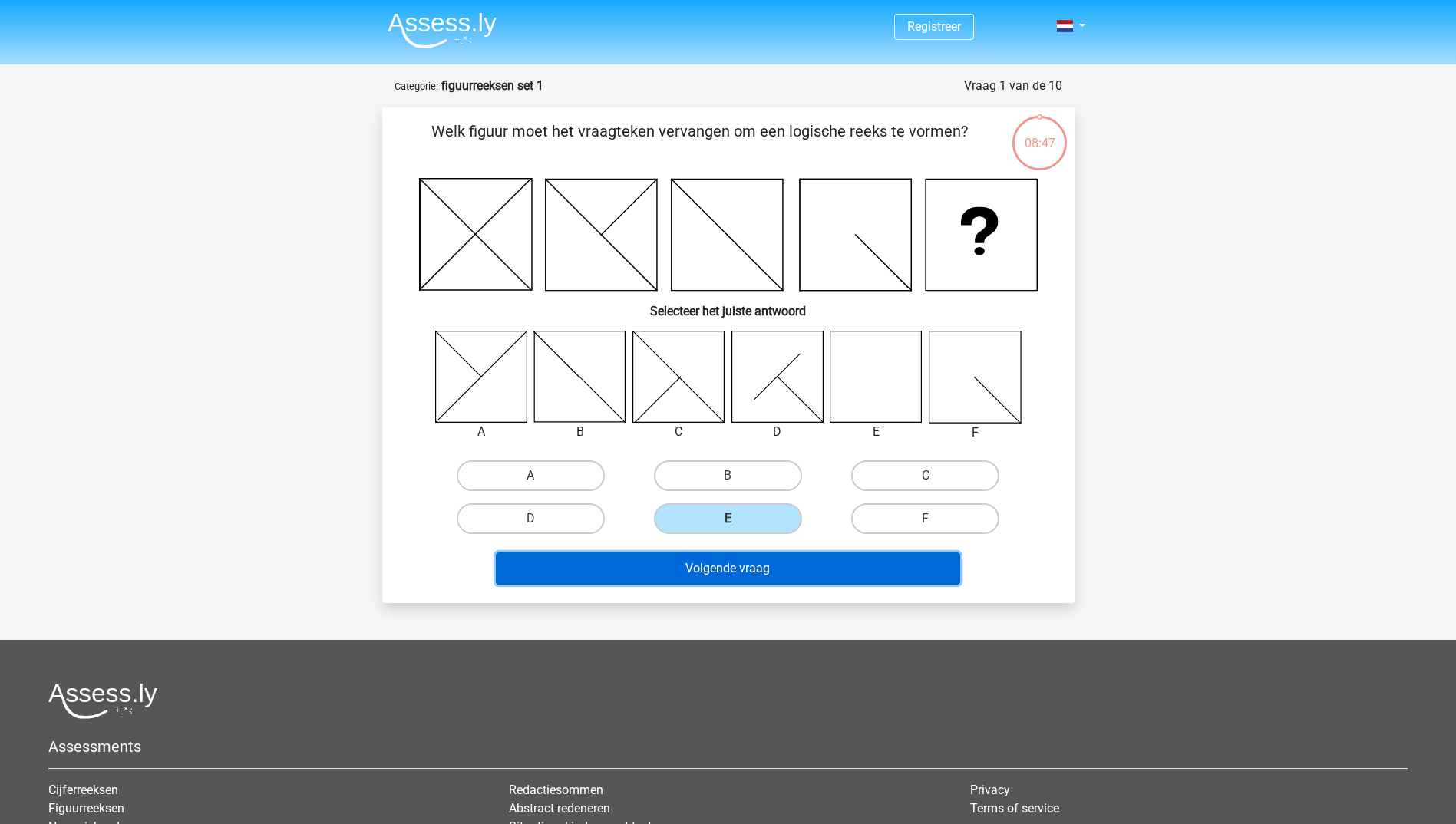
click at [795, 569] on button "Volgende vraag" at bounding box center [728, 568] width 464 height 32
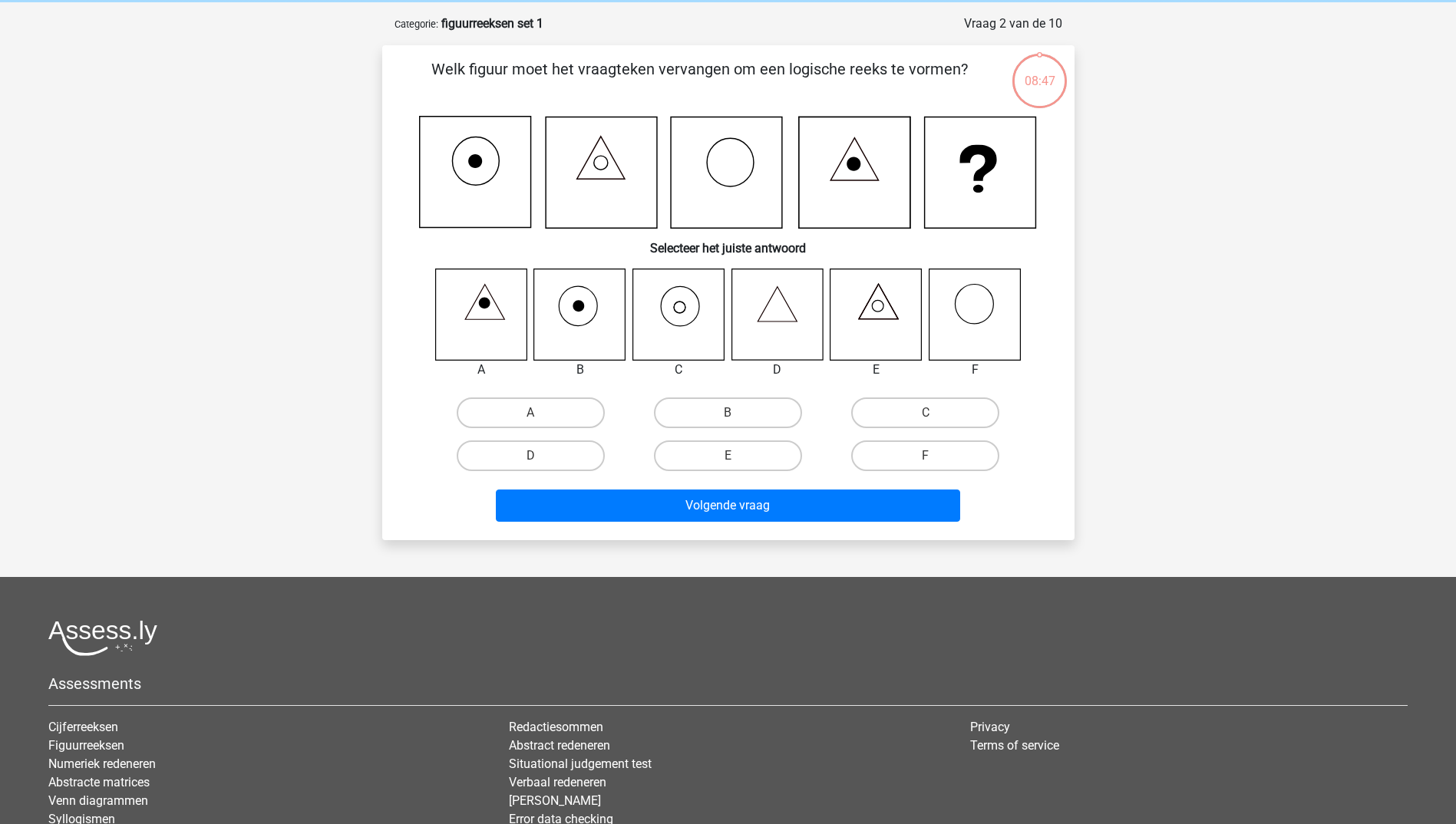
scroll to position [77, 0]
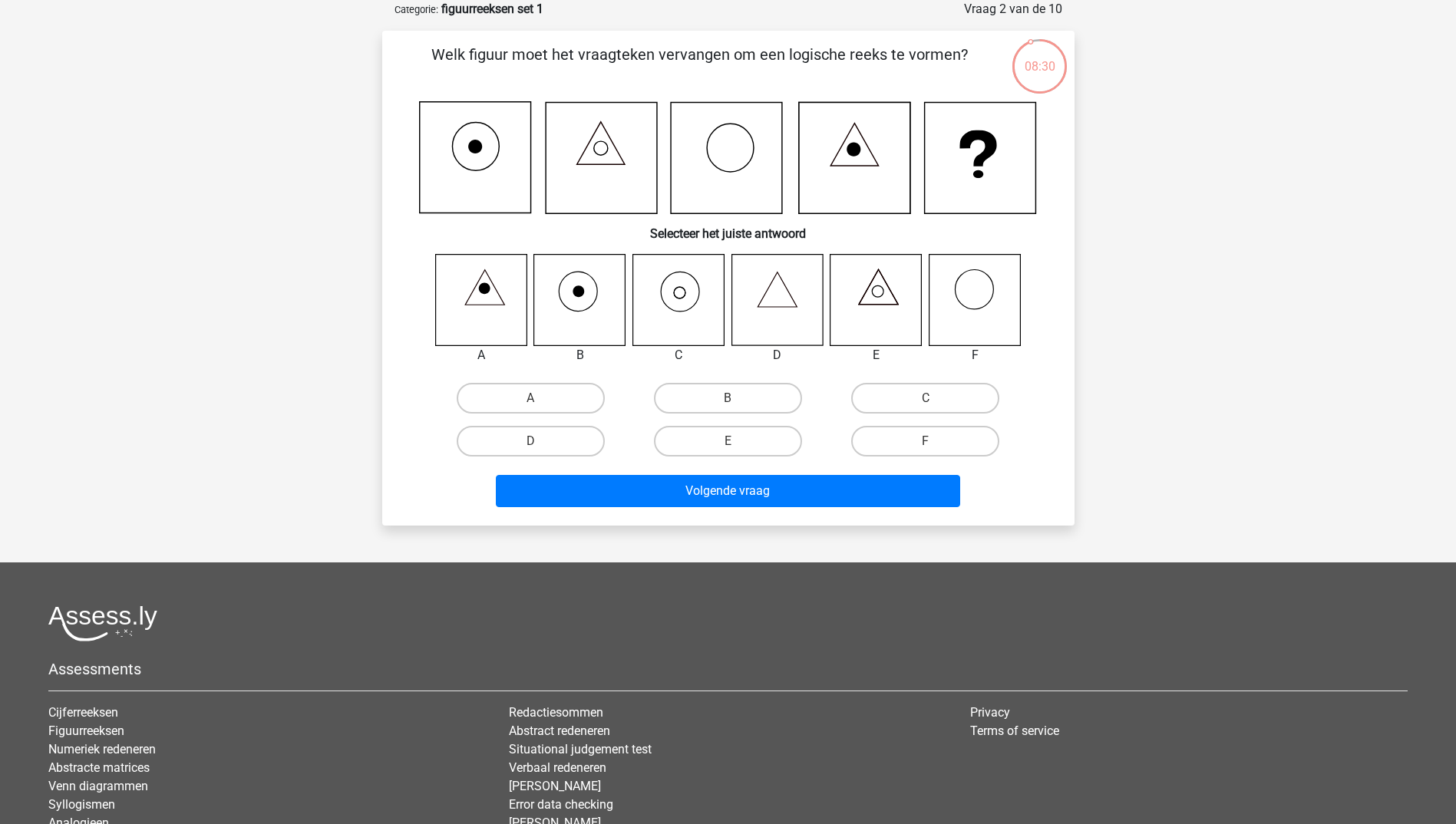
click at [680, 315] on icon at bounding box center [678, 299] width 92 height 92
click at [957, 390] on label "C" at bounding box center [925, 398] width 148 height 30
click at [935, 398] on input "C" at bounding box center [930, 403] width 10 height 10
radio input "true"
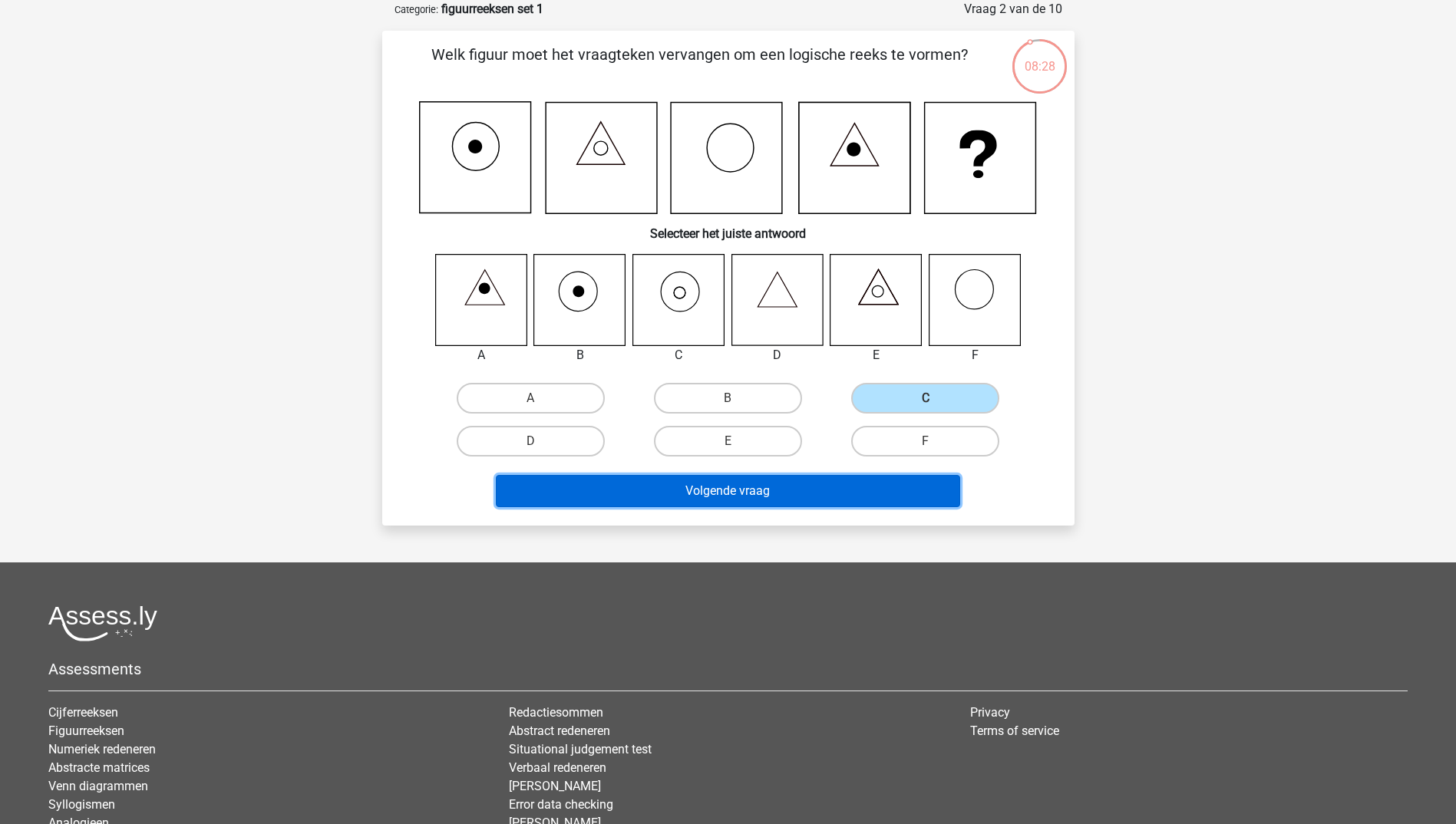
click at [853, 478] on button "Volgende vraag" at bounding box center [728, 491] width 464 height 32
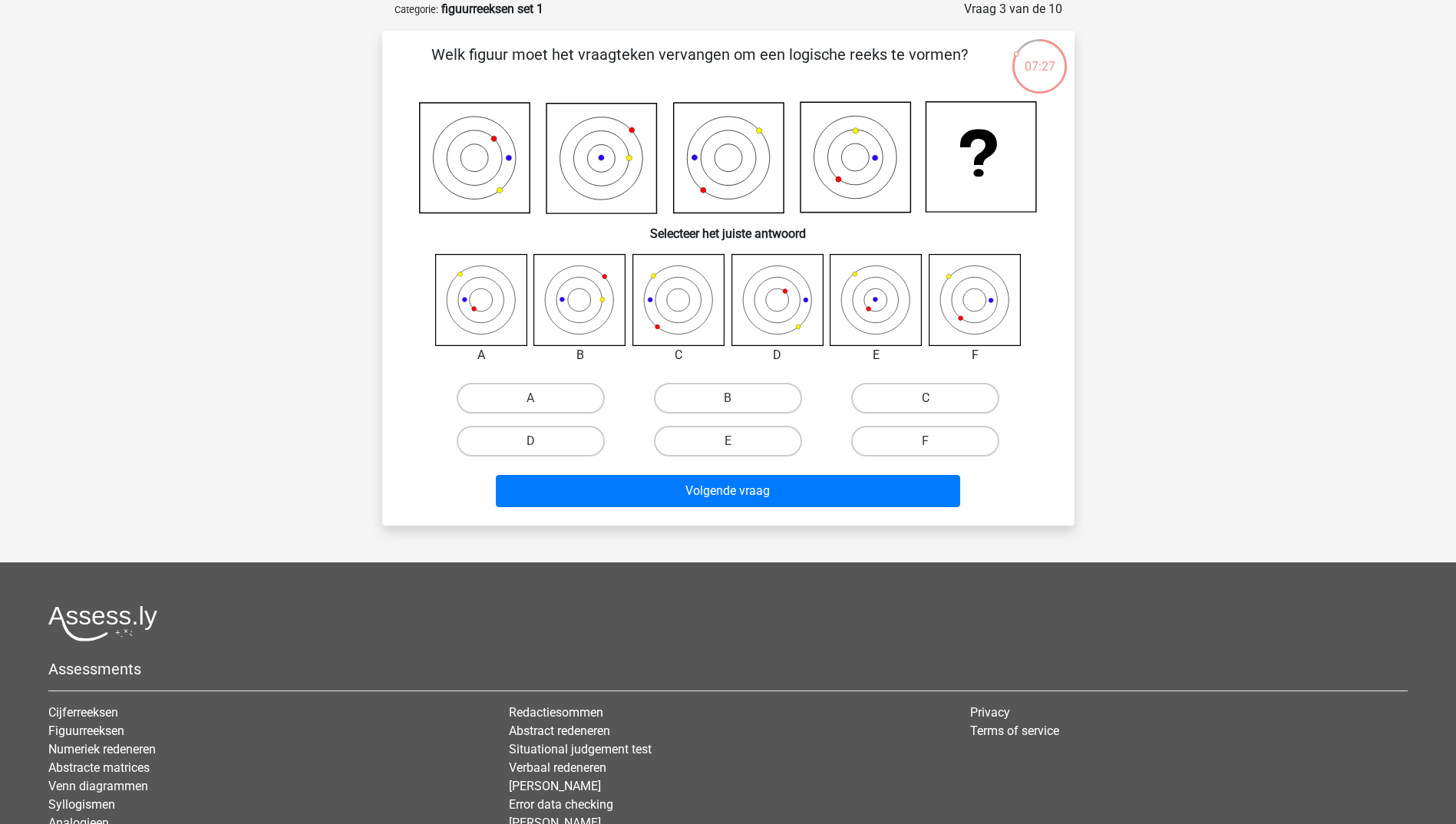
click at [922, 398] on label "C" at bounding box center [925, 398] width 148 height 30
click at [925, 398] on input "C" at bounding box center [930, 403] width 10 height 10
radio input "true"
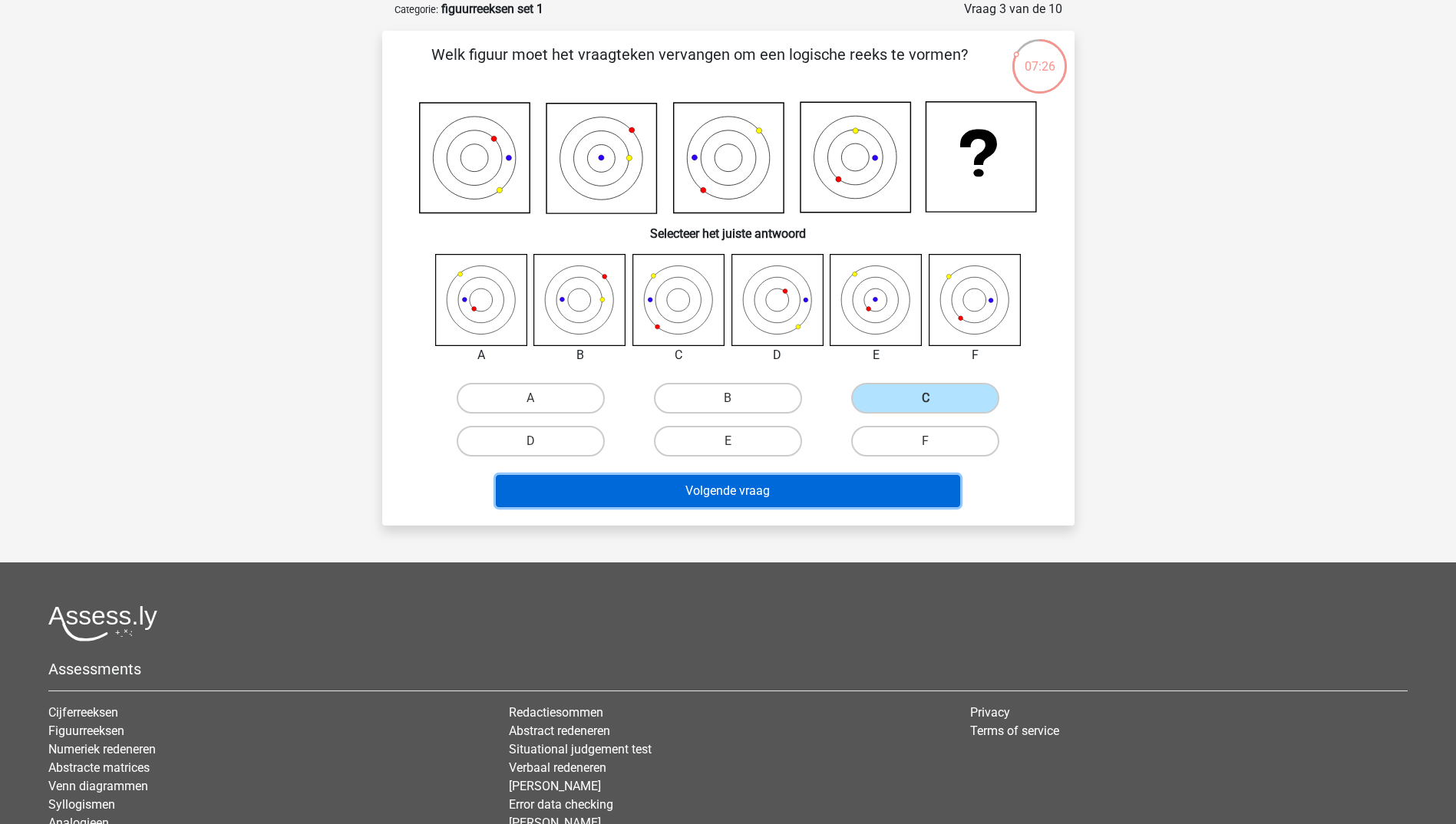
click at [840, 489] on button "Volgende vraag" at bounding box center [728, 491] width 464 height 32
